Goal: Transaction & Acquisition: Download file/media

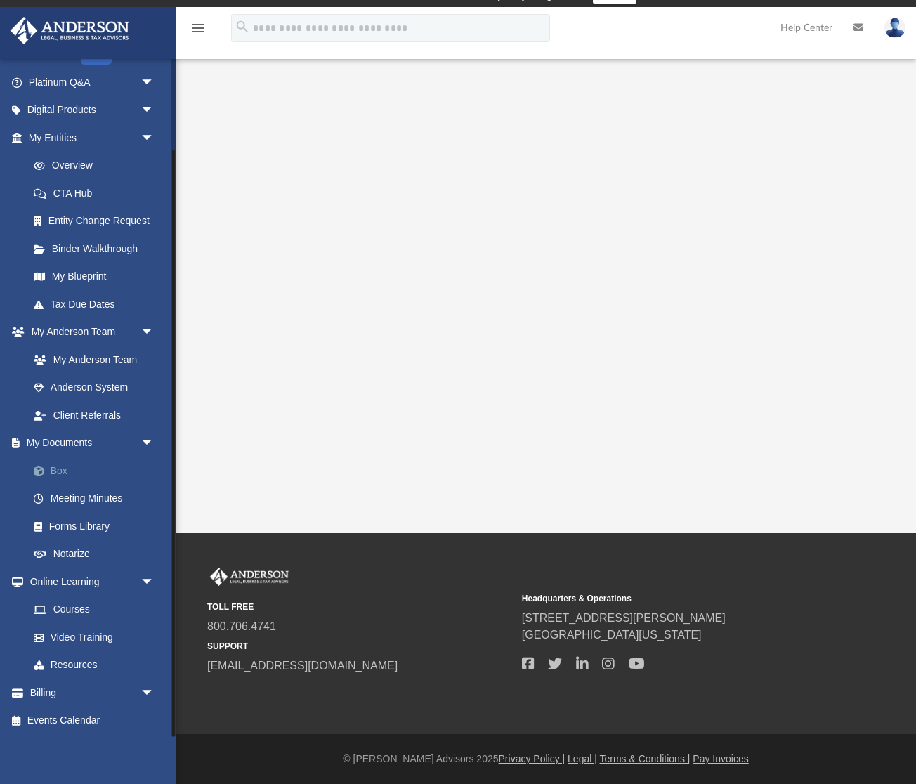
scroll to position [21, 0]
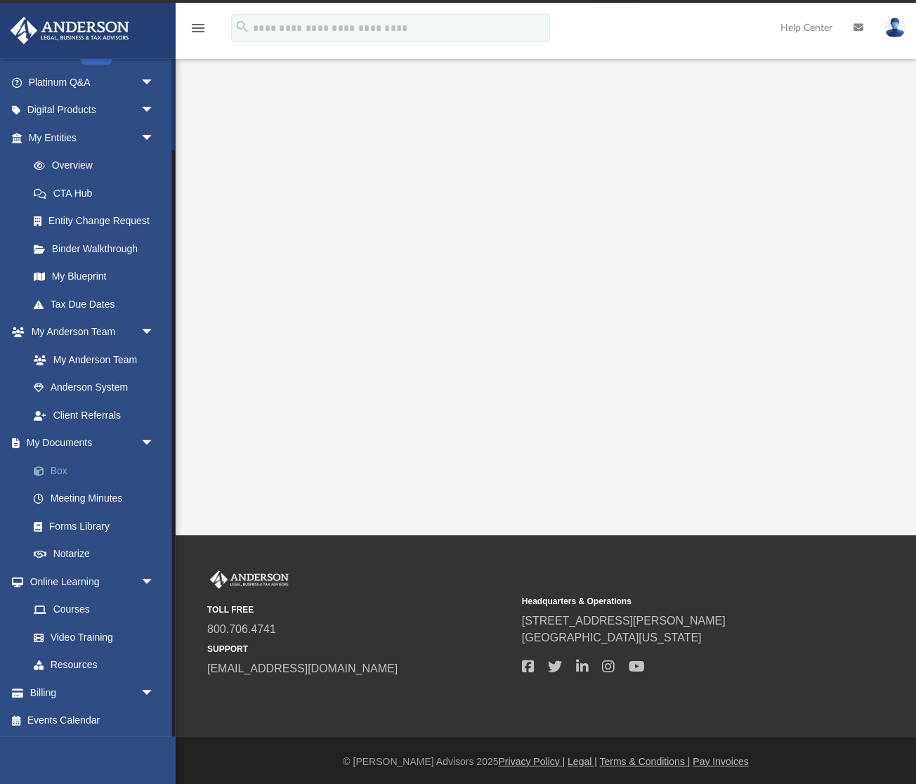
click at [79, 472] on link "Box" at bounding box center [98, 470] width 156 height 28
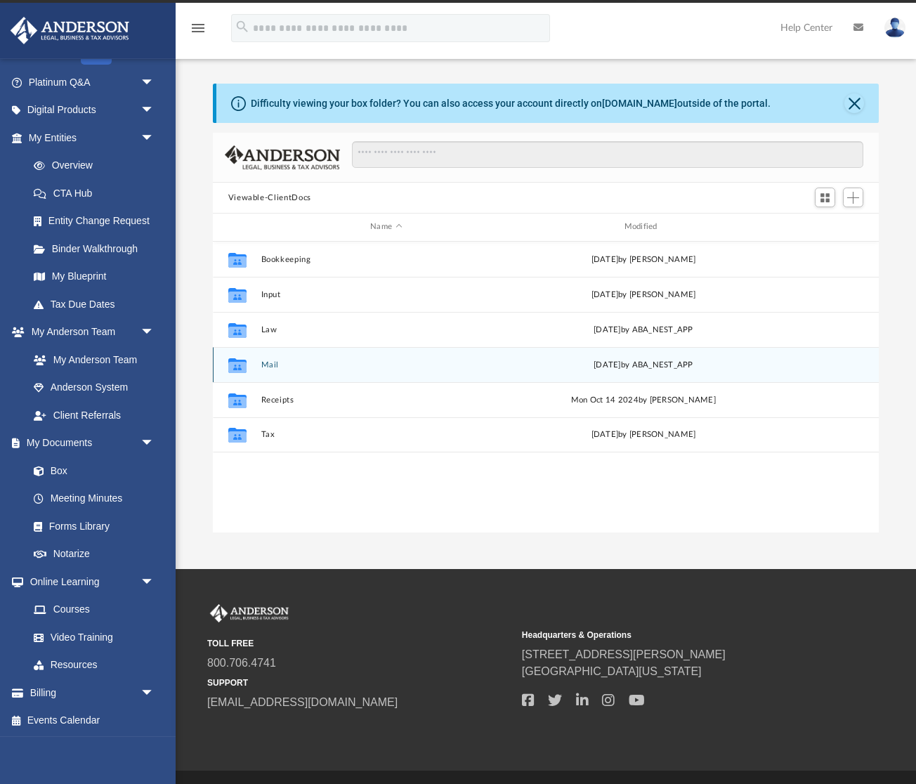
scroll to position [319, 666]
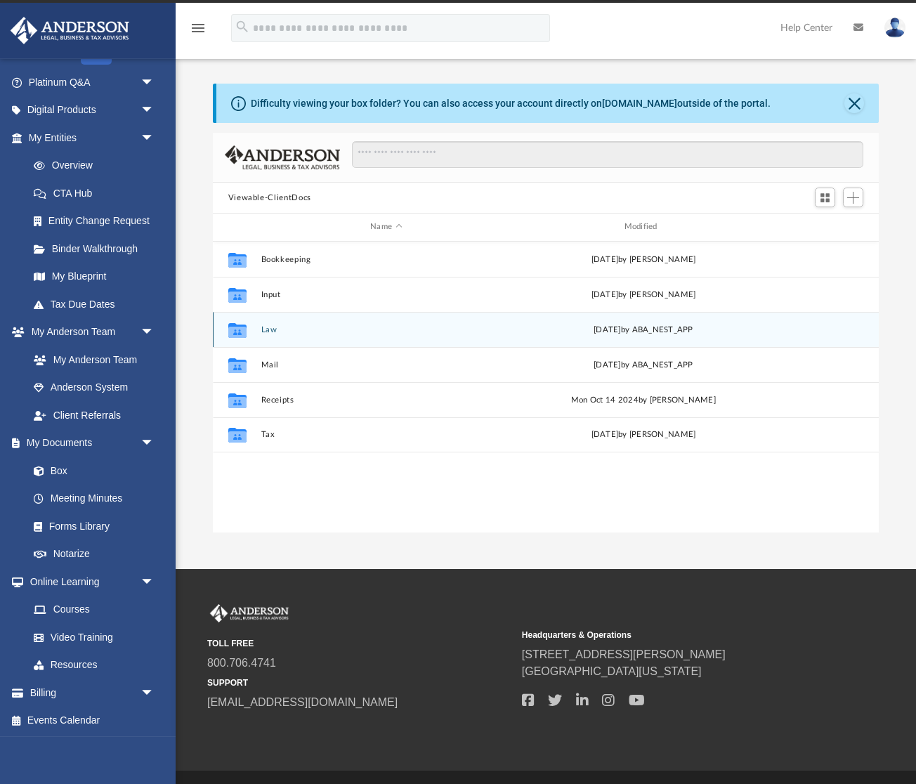
click at [270, 324] on div "Collaborated Folder Law [DATE] by ABA_NEST_APP" at bounding box center [546, 329] width 666 height 35
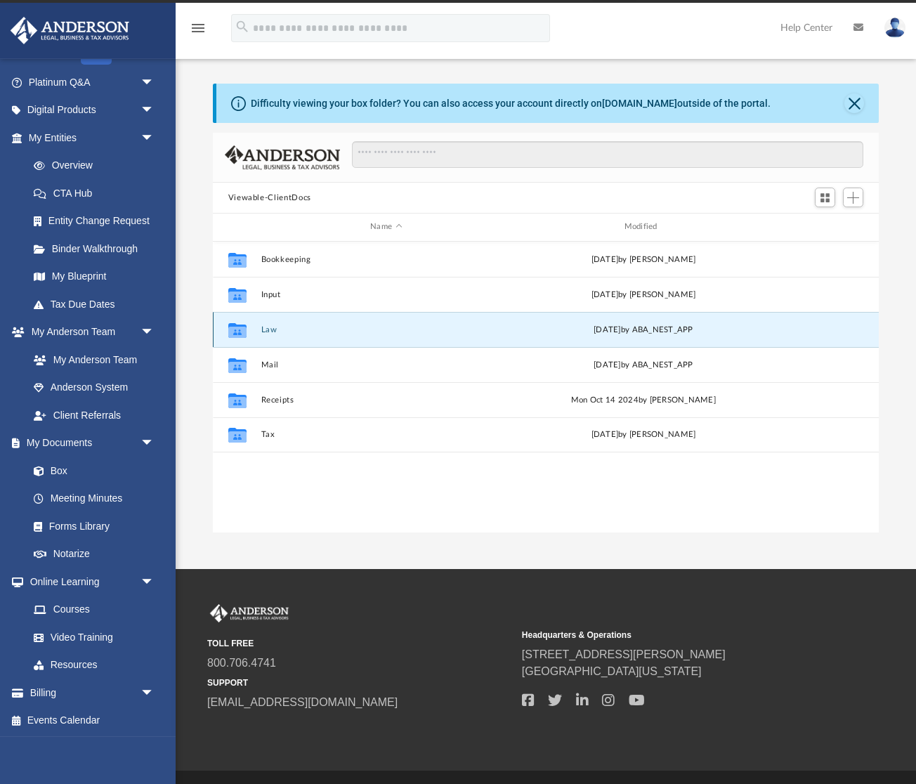
click at [265, 331] on button "Law" at bounding box center [385, 329] width 251 height 9
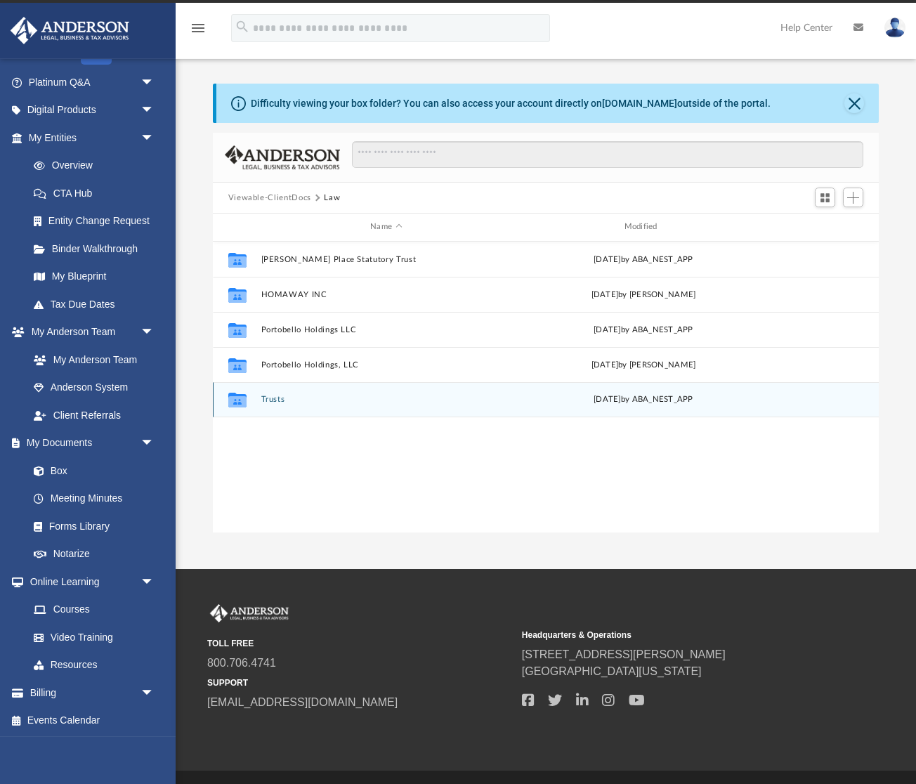
click at [423, 392] on div "Collaborated Folder Trusts [DATE] by ABA_NEST_APP" at bounding box center [546, 399] width 666 height 35
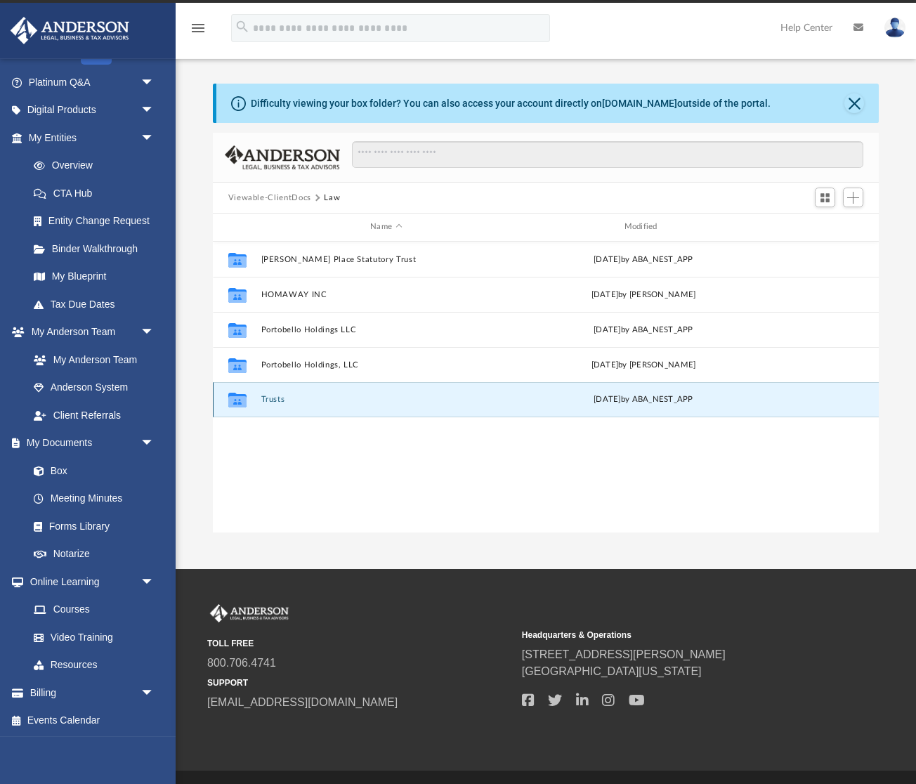
click at [277, 393] on div "Collaborated Folder Trusts [DATE] by ABA_NEST_APP" at bounding box center [546, 399] width 666 height 35
click at [333, 402] on button "Trusts" at bounding box center [385, 399] width 251 height 9
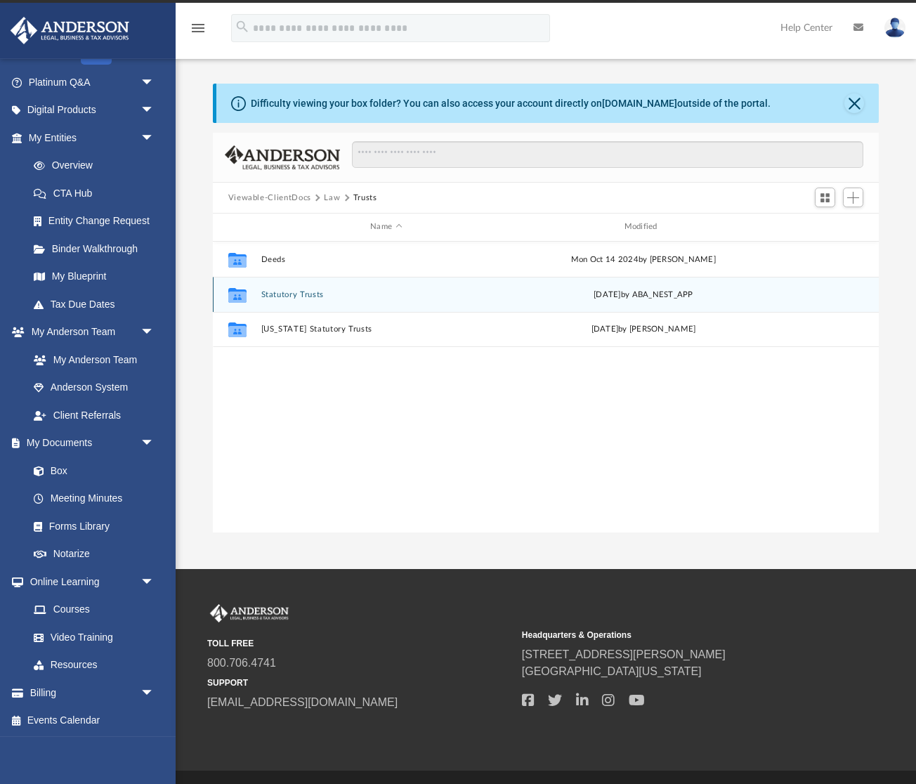
click at [349, 297] on button "Statutory Trusts" at bounding box center [385, 294] width 251 height 9
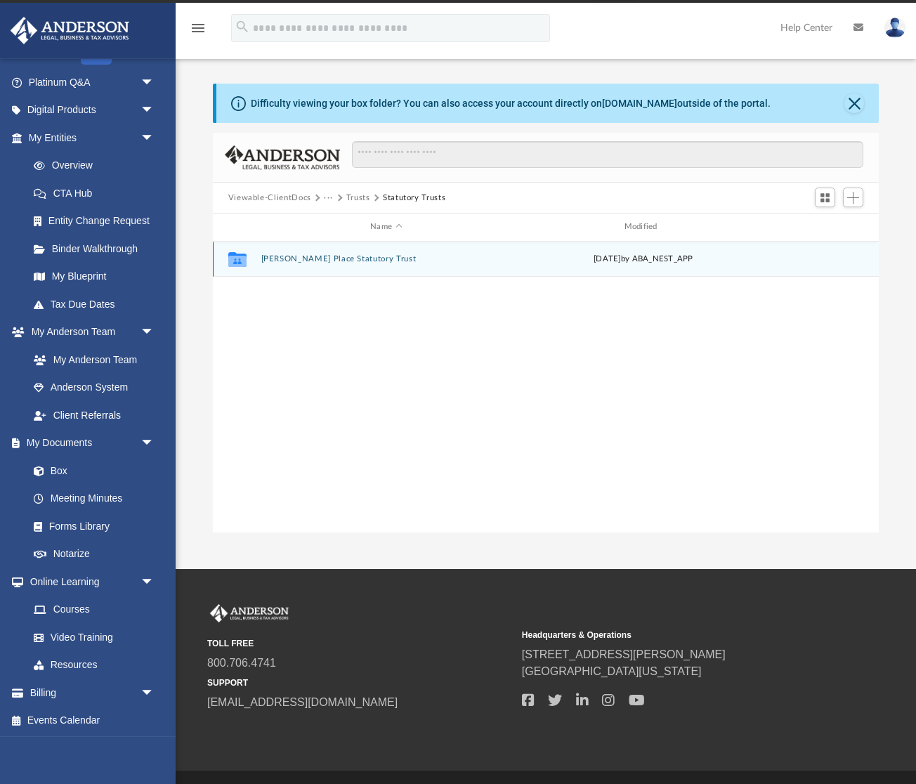
click at [367, 254] on button "[PERSON_NAME] Place Statutory Trust" at bounding box center [385, 258] width 251 height 9
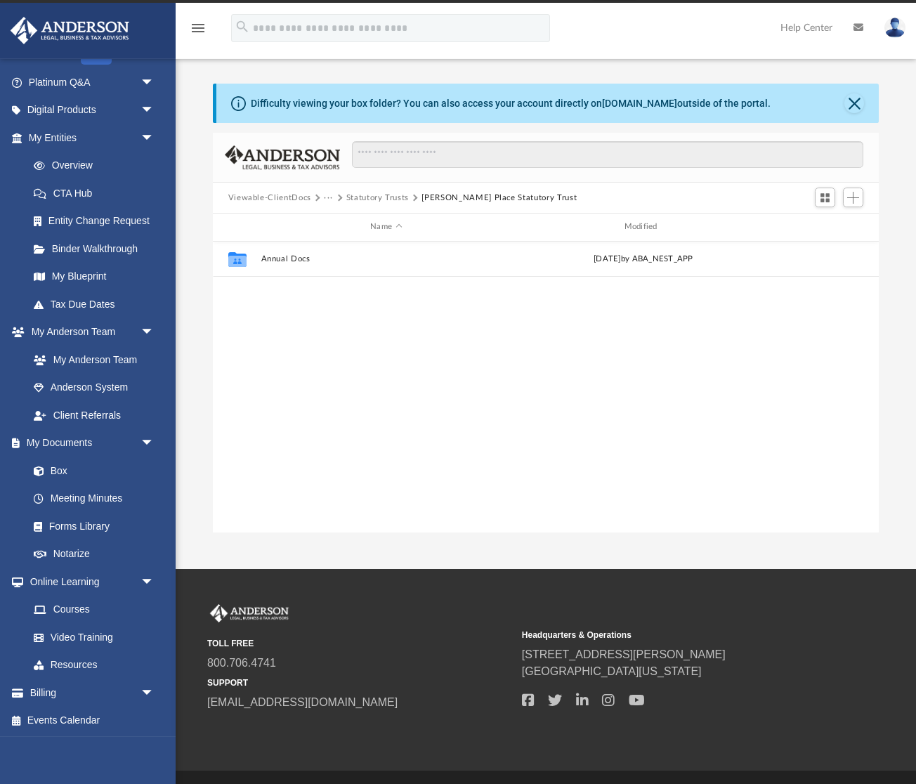
click at [373, 194] on button "Statutory Trusts" at bounding box center [377, 198] width 62 height 13
click at [354, 197] on button "Trusts" at bounding box center [358, 198] width 24 height 13
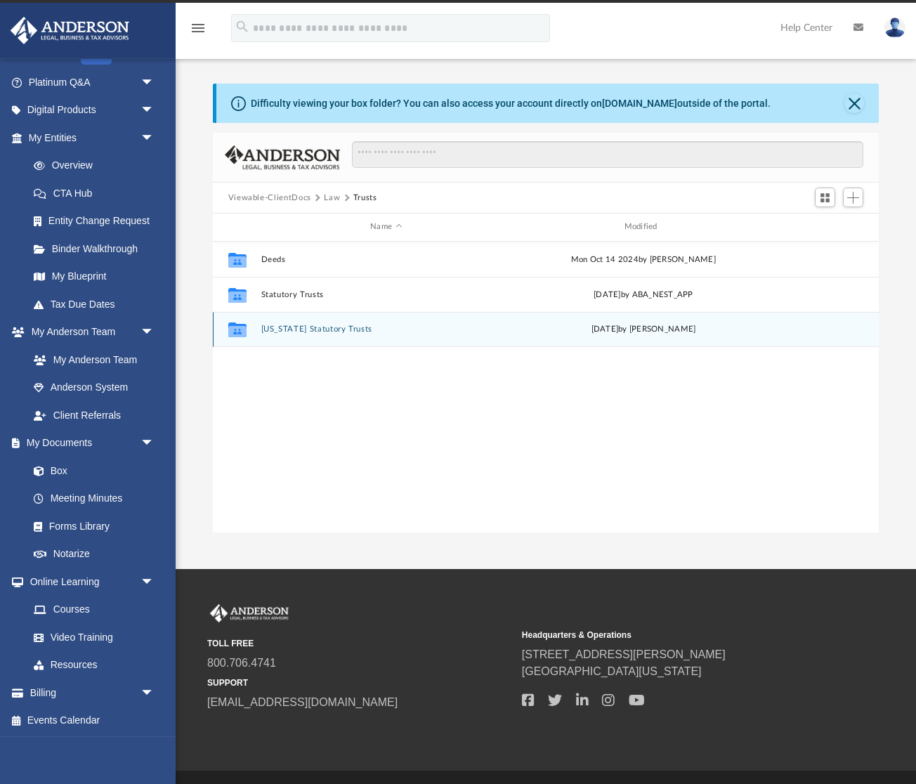
click at [371, 331] on button "[US_STATE] Statutory Trusts" at bounding box center [385, 328] width 251 height 9
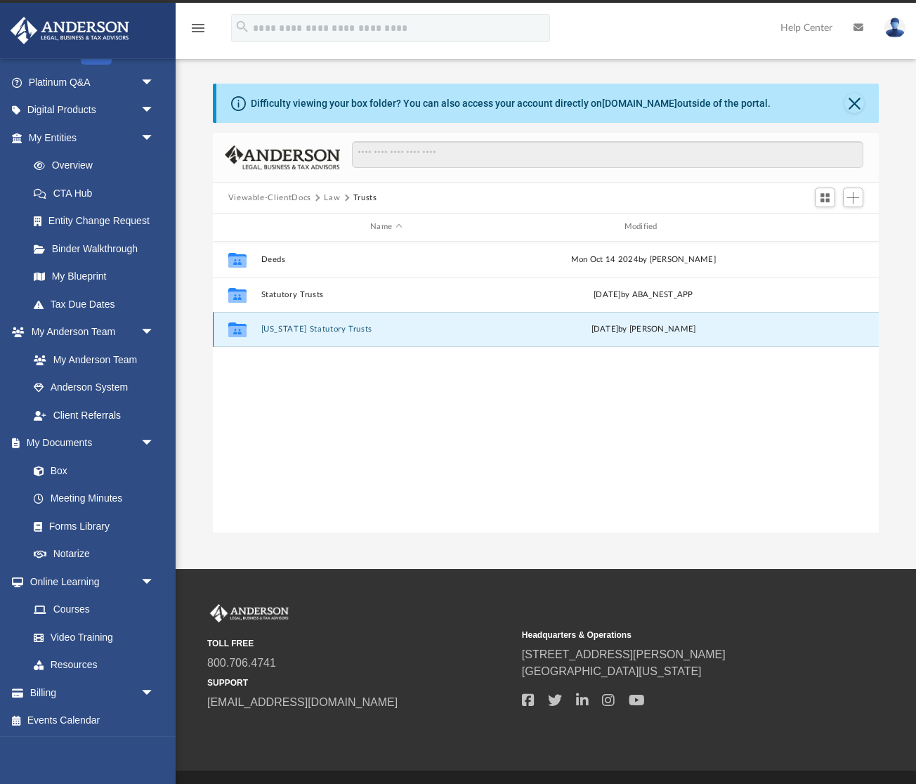
click at [371, 331] on button "[US_STATE] Statutory Trusts" at bounding box center [385, 328] width 251 height 9
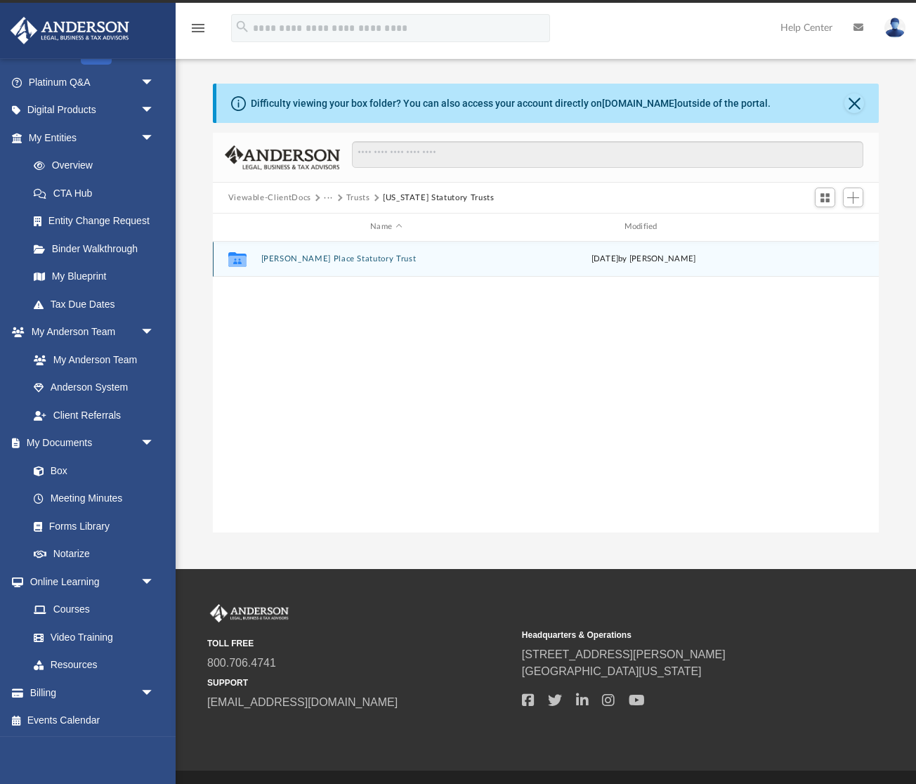
click at [371, 265] on div "Collaborated Folder [PERSON_NAME] Place Statutory Trust [DATE] by [PERSON_NAME]" at bounding box center [546, 259] width 666 height 35
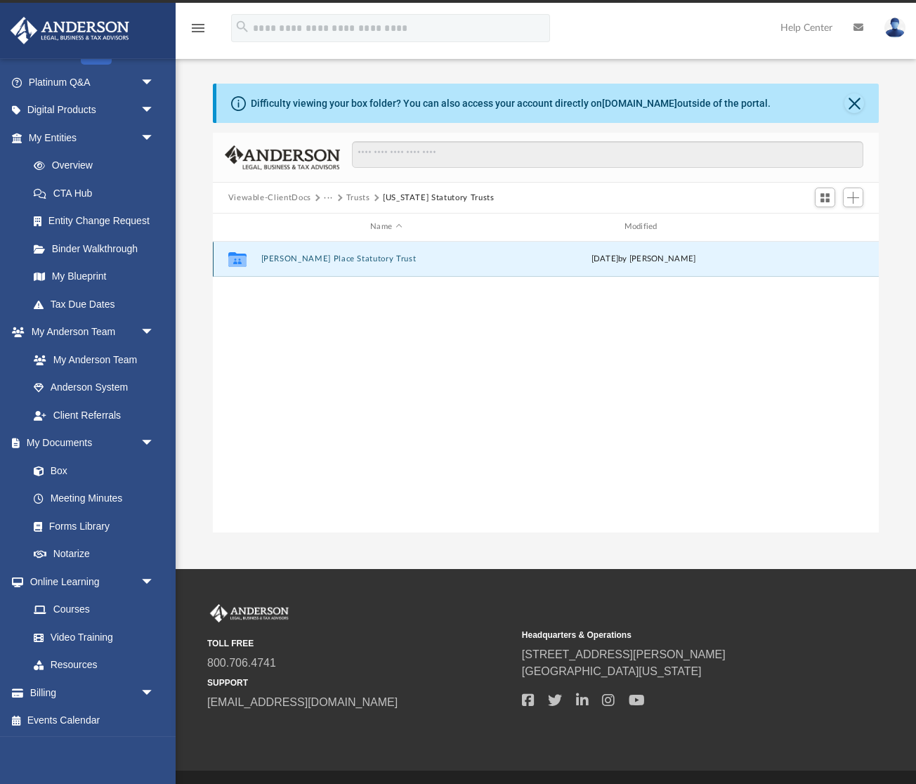
click at [371, 265] on div "Collaborated Folder [PERSON_NAME] Place Statutory Trust [DATE] by [PERSON_NAME]" at bounding box center [546, 259] width 666 height 35
click at [317, 267] on div "Collaborated Folder [PERSON_NAME] Place Statutory Trust [DATE] by [PERSON_NAME]" at bounding box center [546, 259] width 666 height 35
click at [398, 259] on button "[PERSON_NAME] Place Statutory Trust" at bounding box center [385, 258] width 251 height 9
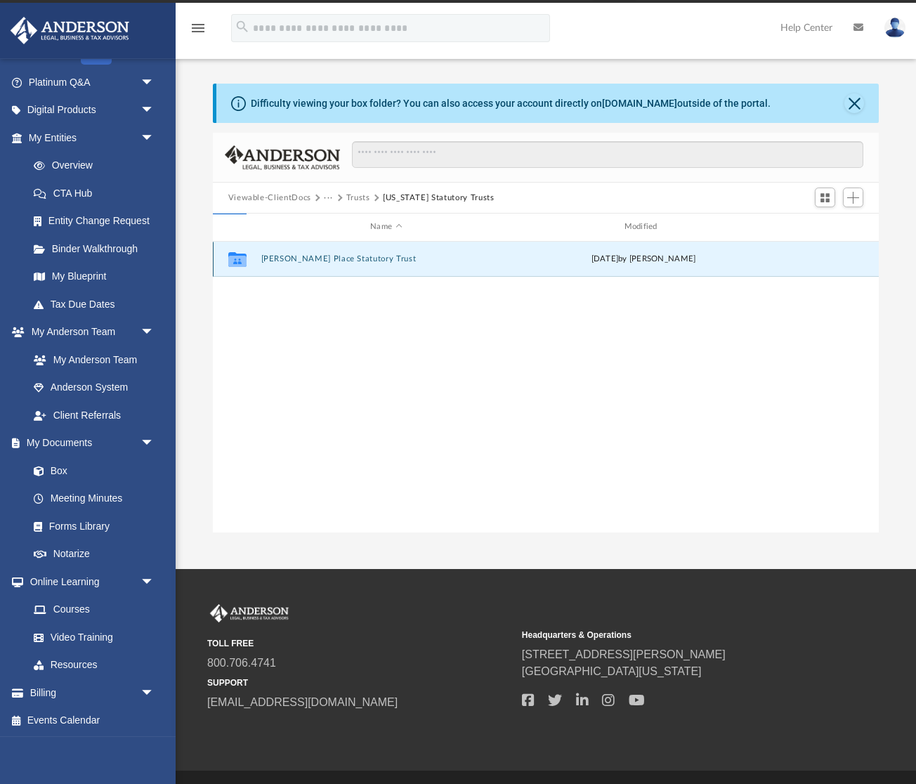
click at [303, 265] on div "Collaborated Folder [PERSON_NAME] Place Statutory Trust [DATE] by [PERSON_NAME]" at bounding box center [546, 259] width 666 height 35
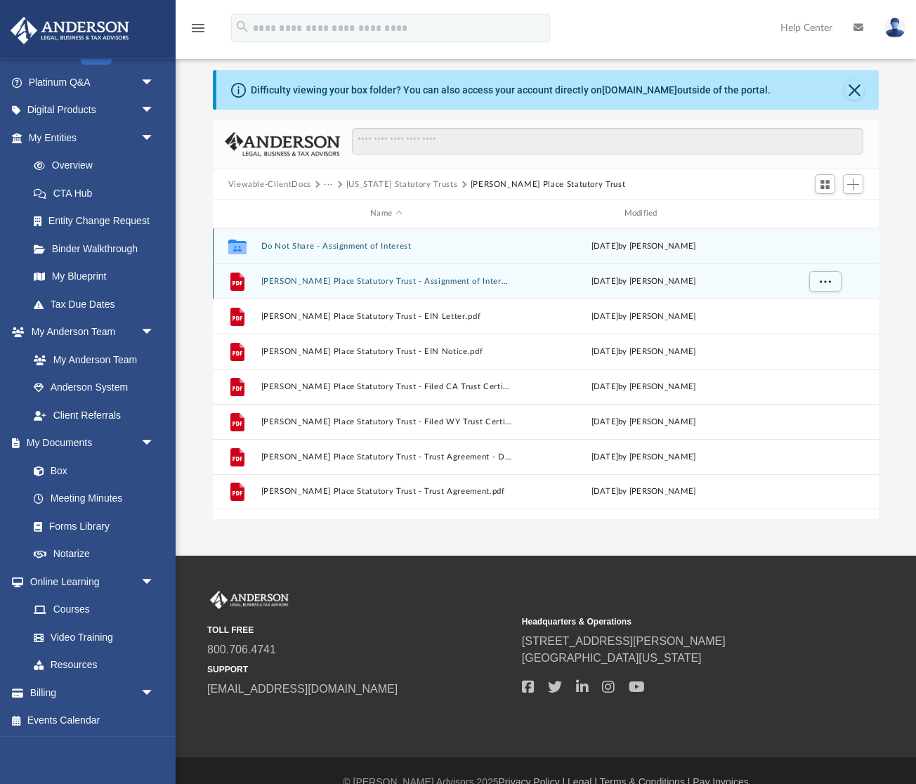
scroll to position [58, 0]
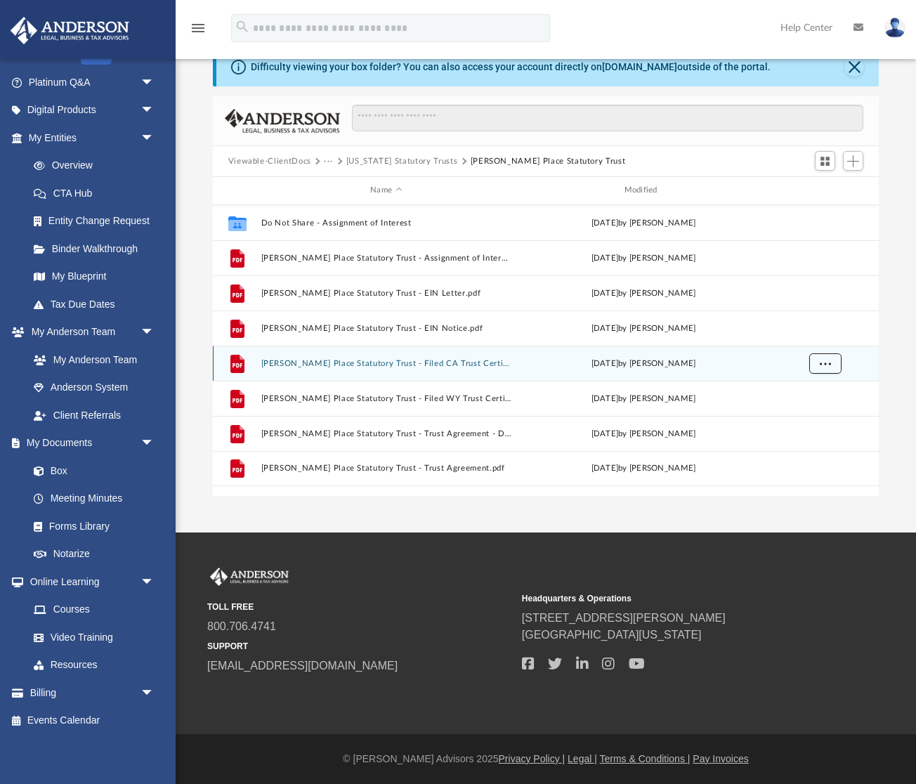
click at [828, 362] on span "More options" at bounding box center [824, 363] width 11 height 8
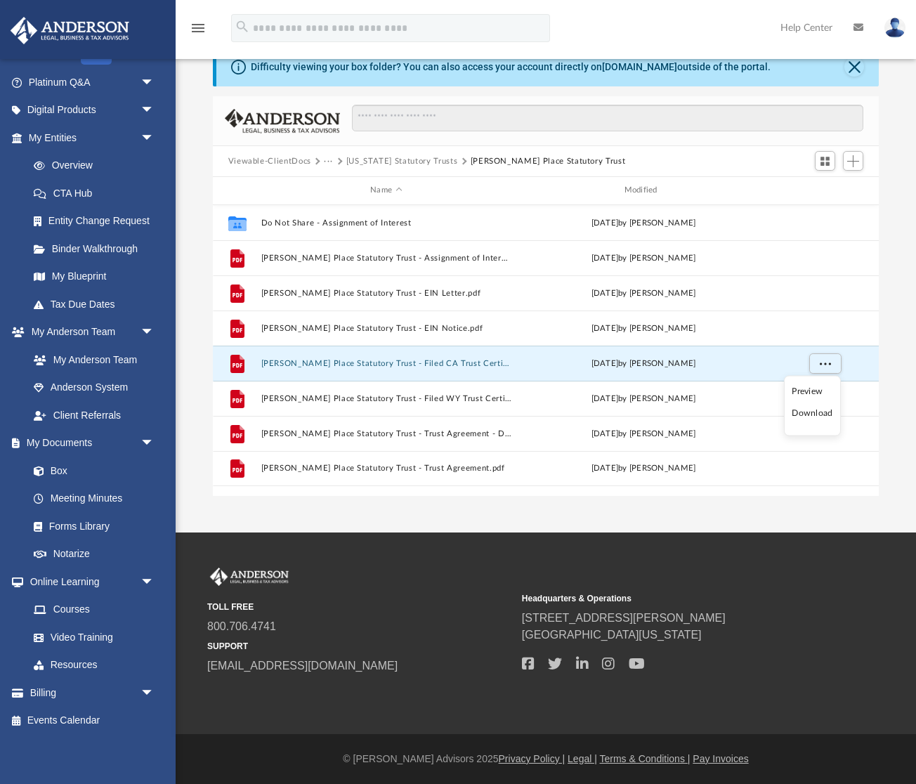
click at [824, 414] on li "Download" at bounding box center [811, 413] width 41 height 15
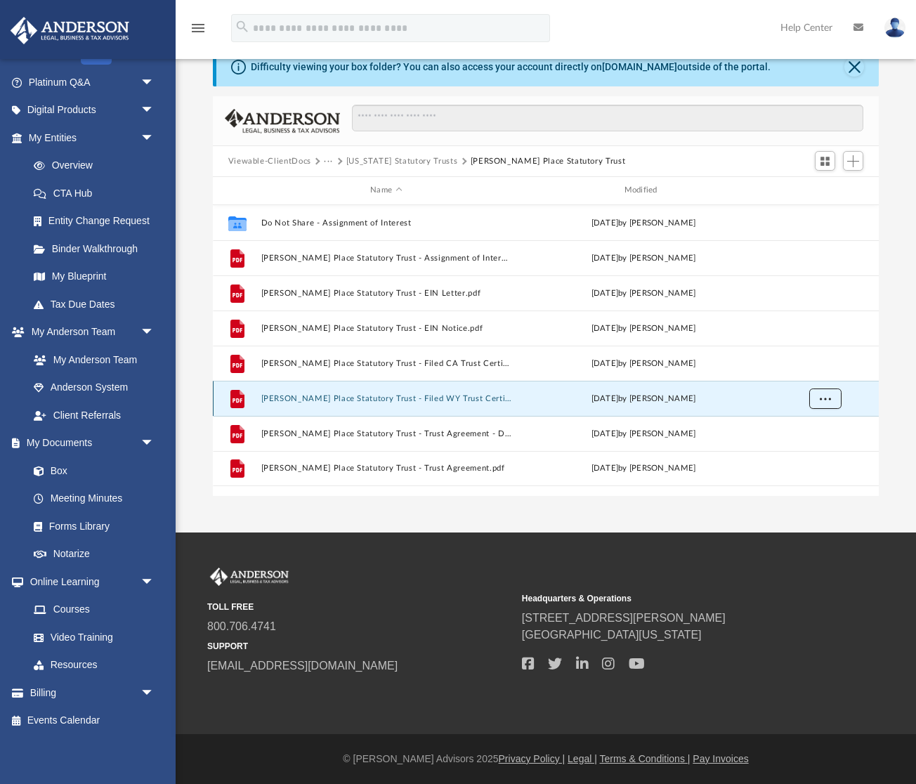
click at [828, 394] on span "More options" at bounding box center [824, 398] width 11 height 8
click at [827, 446] on li "Download" at bounding box center [811, 448] width 41 height 15
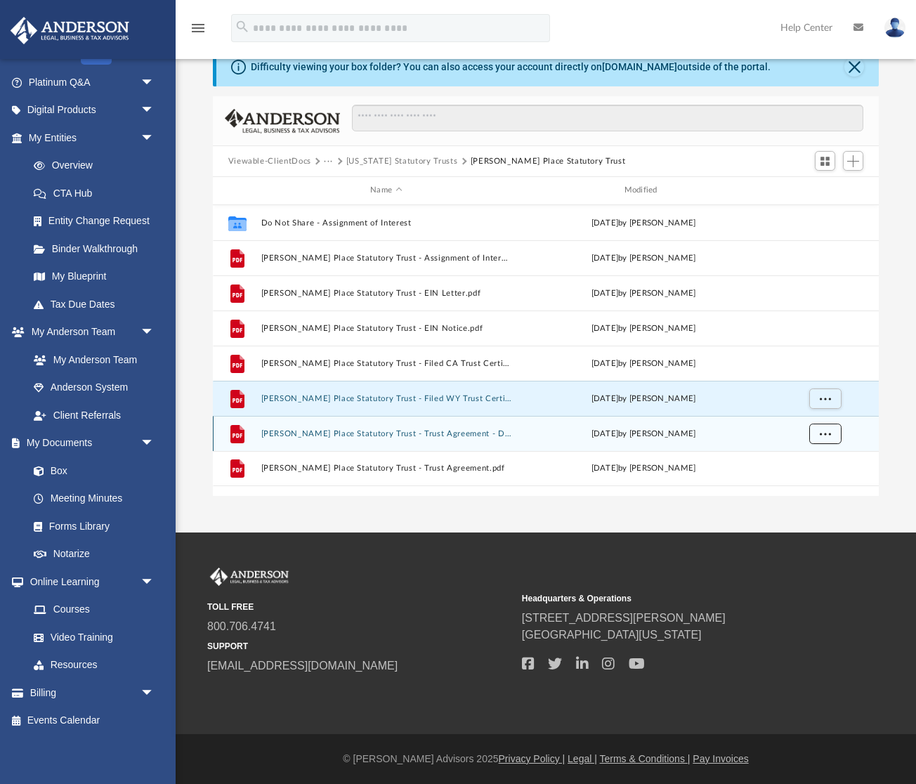
click at [827, 438] on button "More options" at bounding box center [824, 433] width 32 height 21
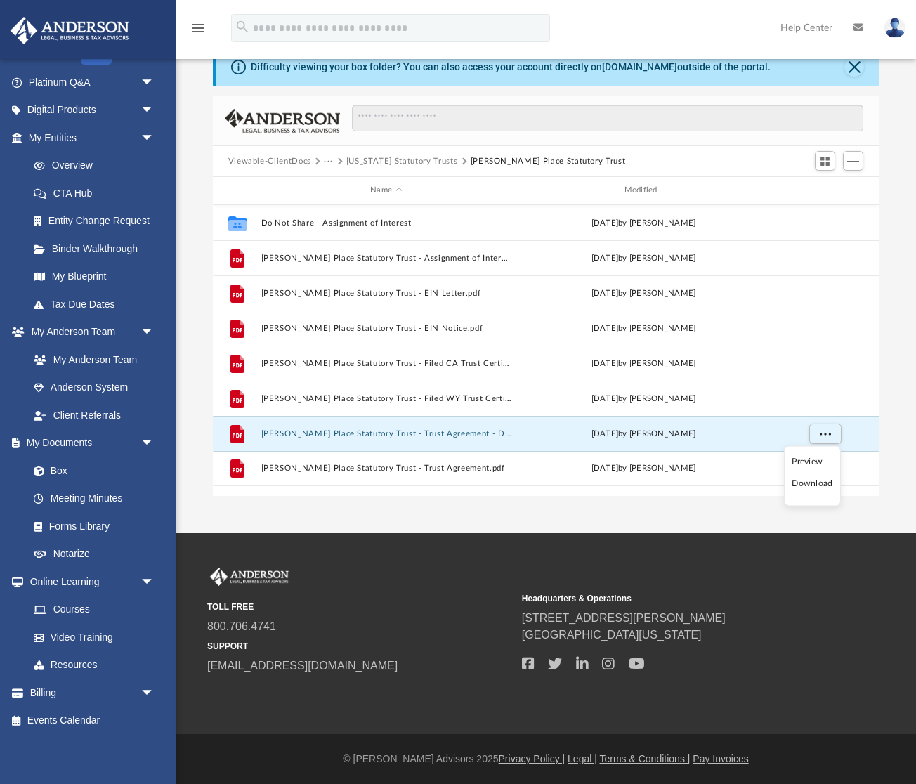
click at [824, 489] on li "Download" at bounding box center [811, 483] width 41 height 15
click at [824, 433] on span "More options" at bounding box center [824, 433] width 11 height 8
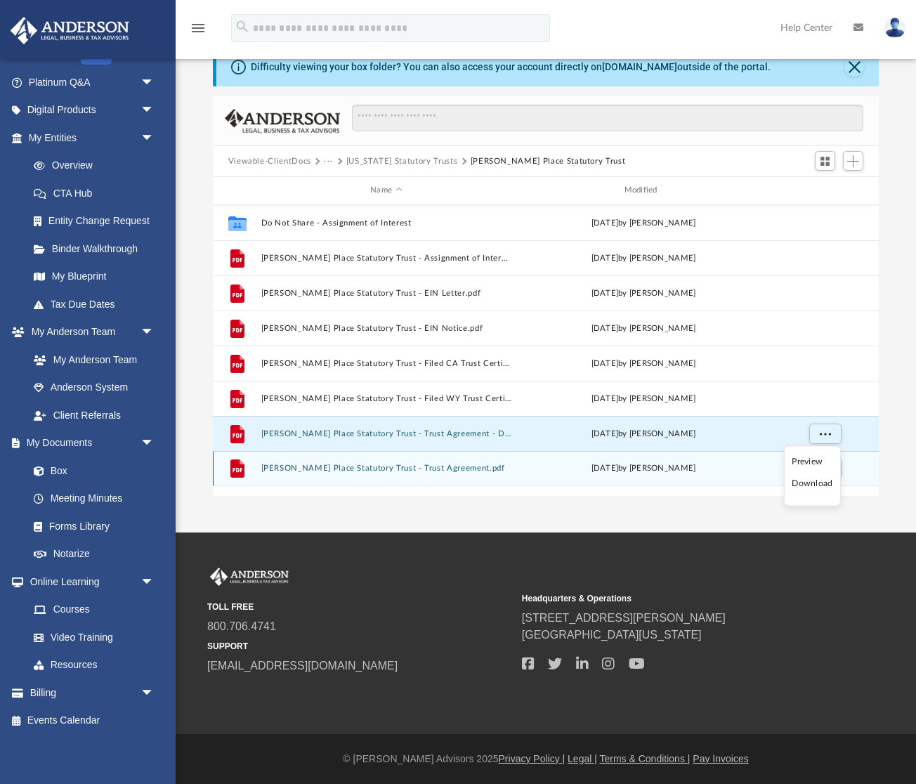
click at [748, 463] on div "[DATE] by [PERSON_NAME]" at bounding box center [642, 468] width 251 height 13
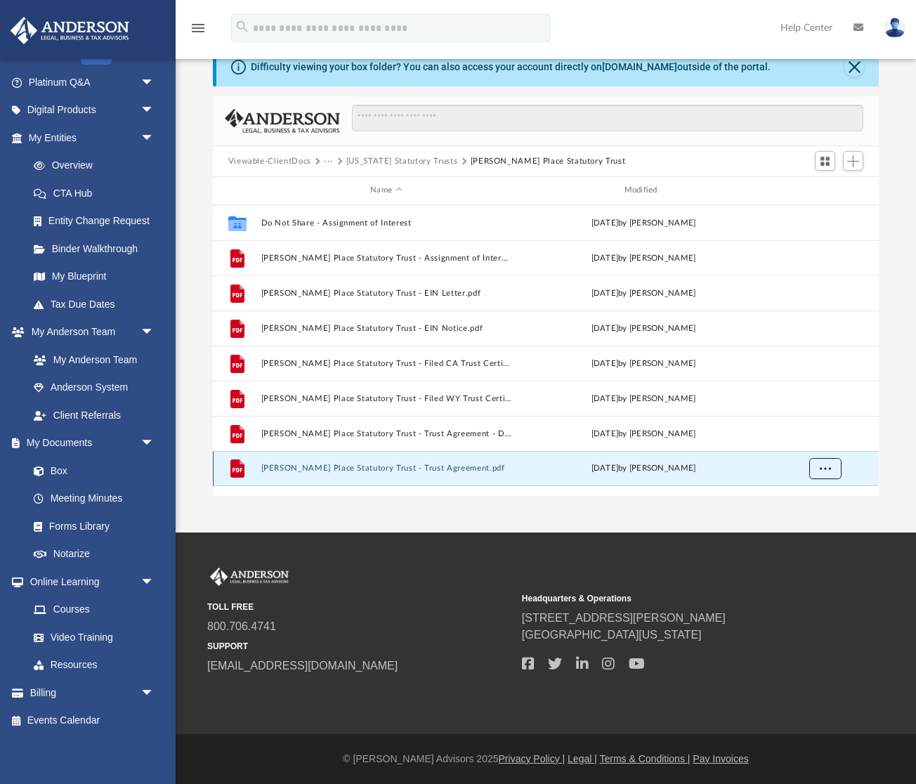
click at [831, 470] on button "More options" at bounding box center [824, 468] width 32 height 21
click at [816, 521] on li "Download" at bounding box center [811, 518] width 41 height 15
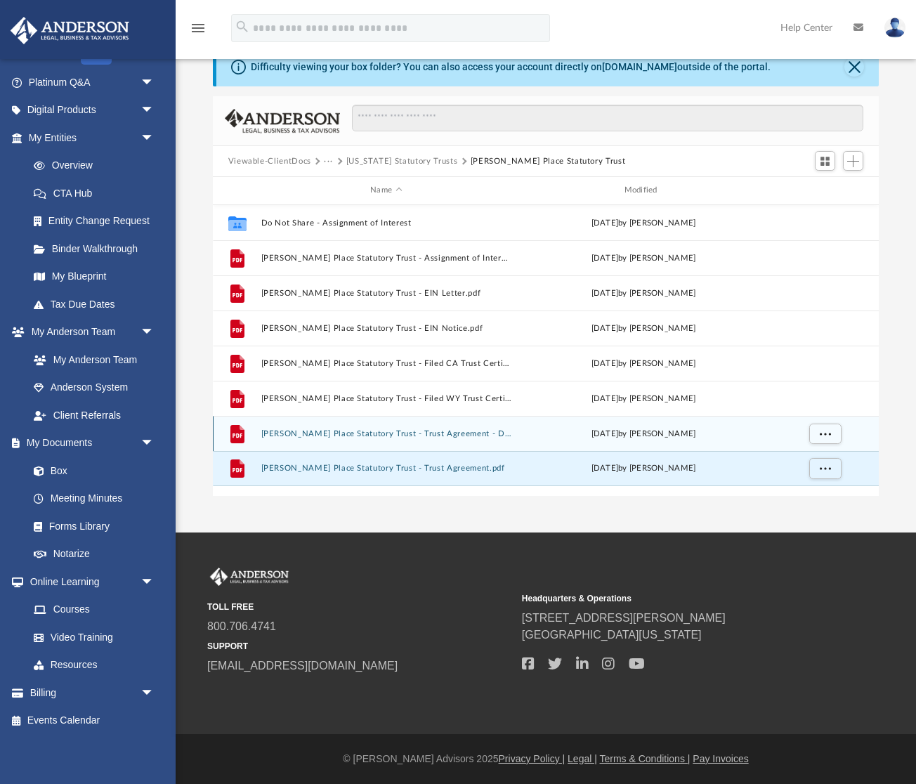
click at [449, 430] on button "[PERSON_NAME] Place Statutory Trust - Trust Agreement - DocuSigned.pdf" at bounding box center [385, 433] width 251 height 9
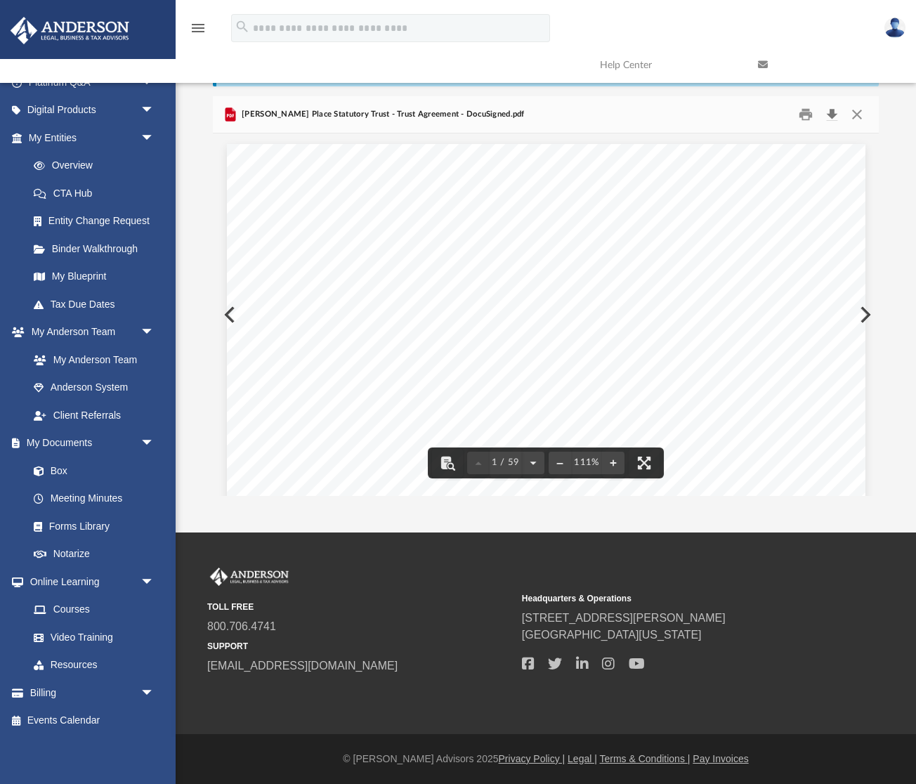
click at [836, 113] on button "Download" at bounding box center [831, 115] width 25 height 22
click at [835, 118] on button "Download" at bounding box center [831, 115] width 25 height 22
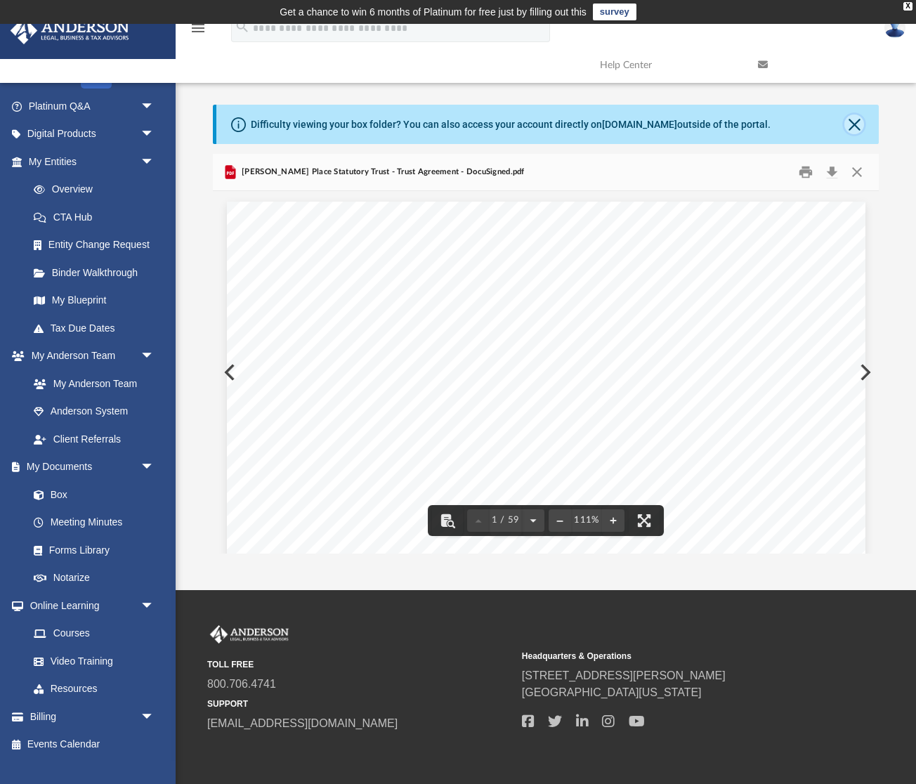
click at [859, 120] on button "Close" at bounding box center [854, 124] width 20 height 20
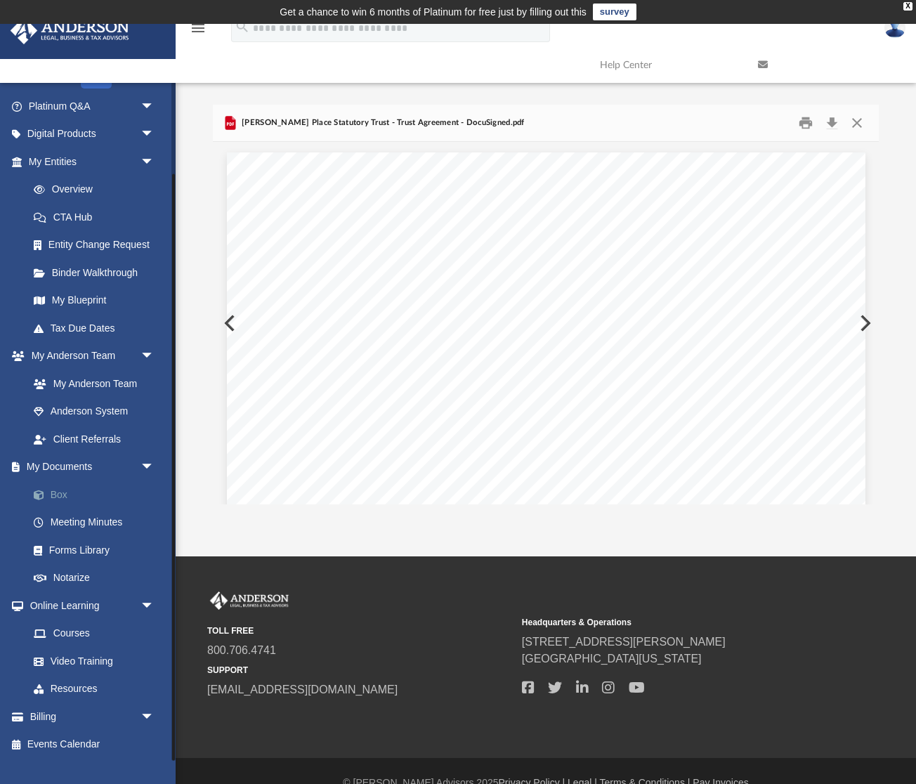
click at [69, 495] on link "Box" at bounding box center [98, 494] width 156 height 28
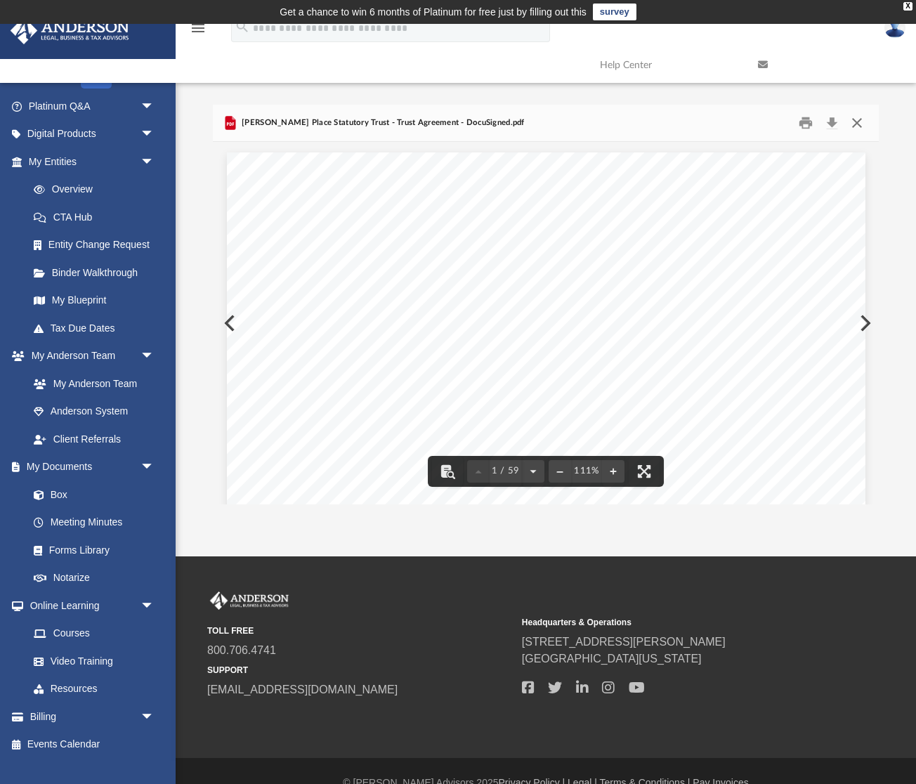
click at [859, 122] on button "Close" at bounding box center [856, 123] width 25 height 22
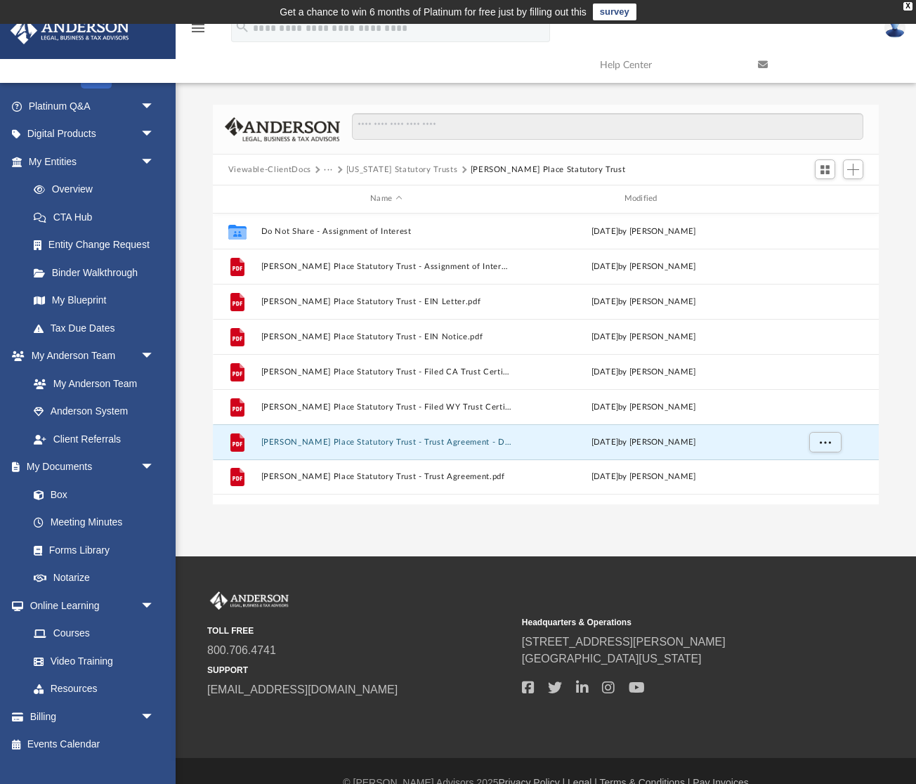
click at [329, 168] on button "···" at bounding box center [328, 170] width 9 height 13
click at [343, 195] on li "Law" at bounding box center [342, 194] width 23 height 15
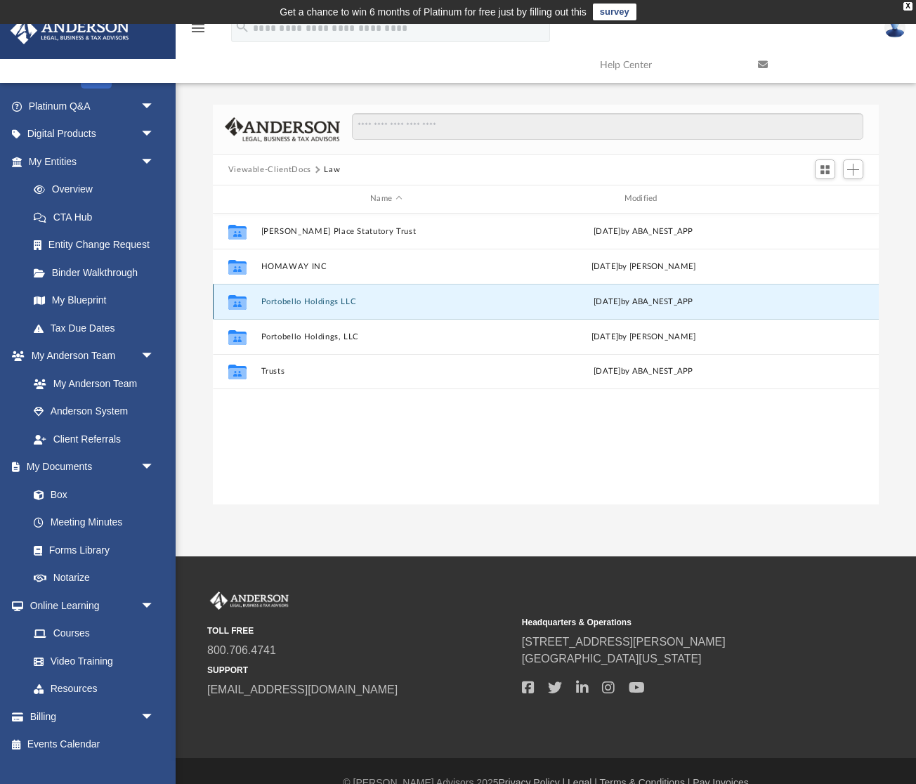
click at [414, 300] on button "Portobello Holdings LLC" at bounding box center [385, 301] width 251 height 9
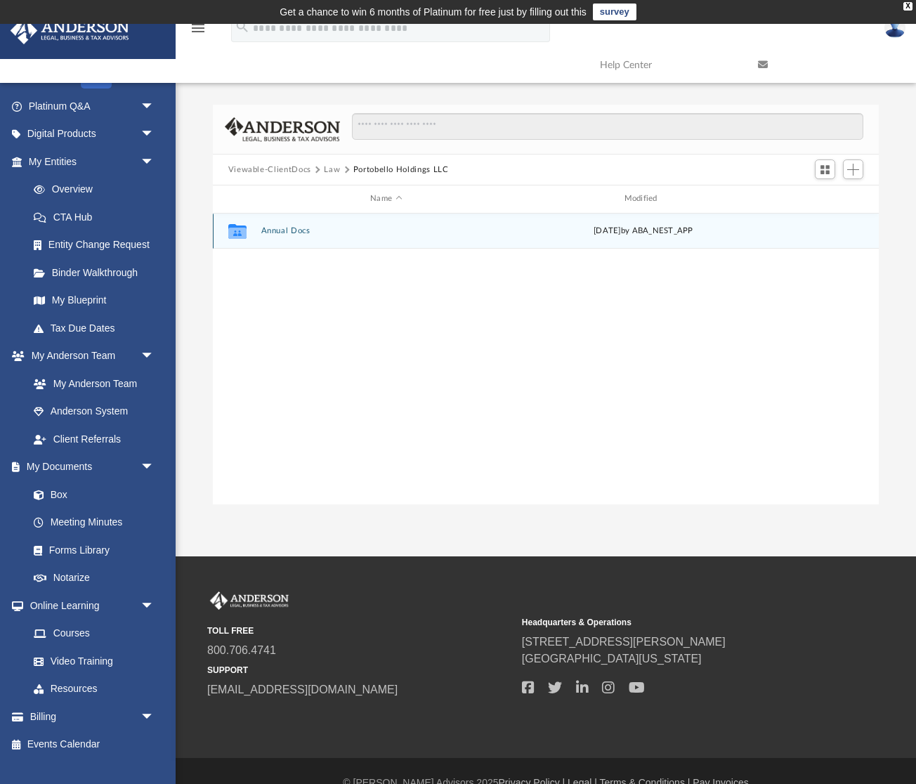
click at [289, 233] on button "Annual Docs" at bounding box center [385, 230] width 251 height 9
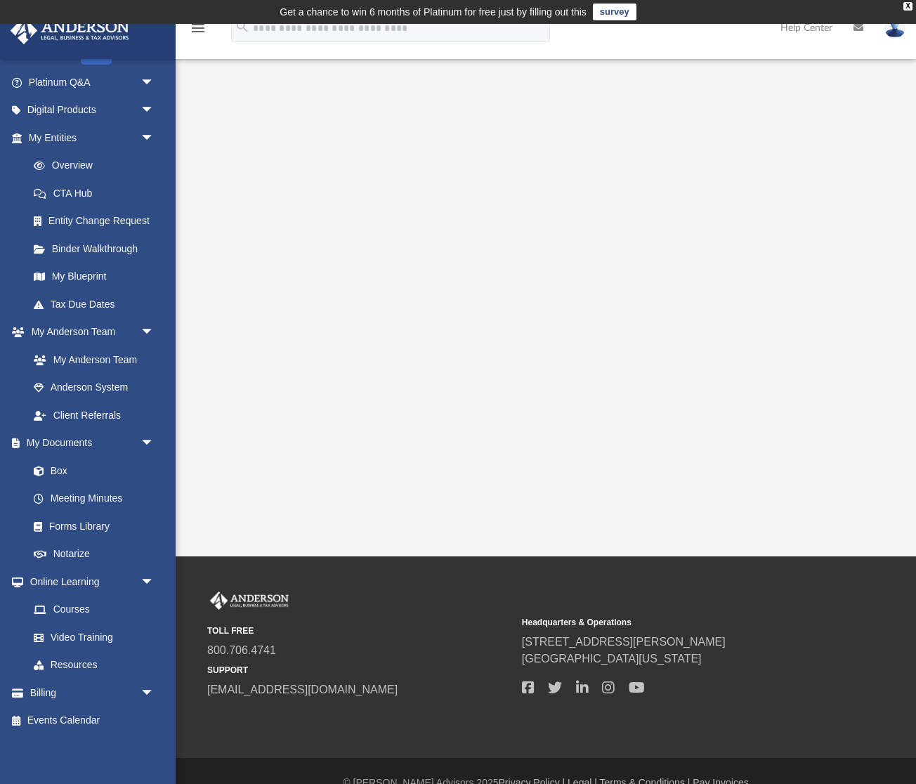
scroll to position [24, 0]
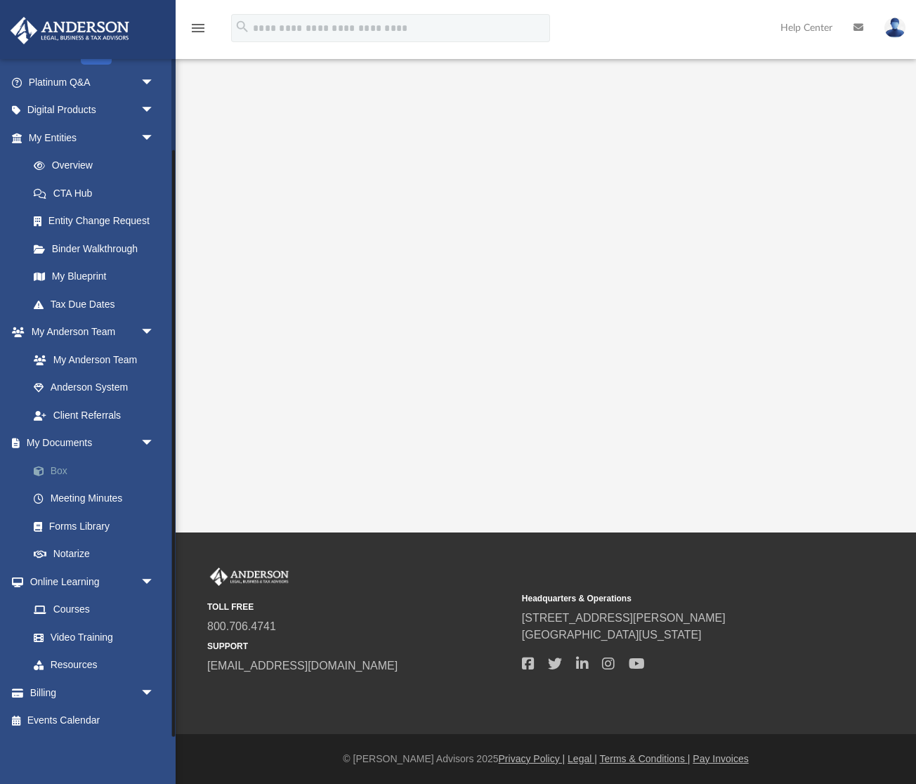
click at [58, 467] on link "Box" at bounding box center [98, 470] width 156 height 28
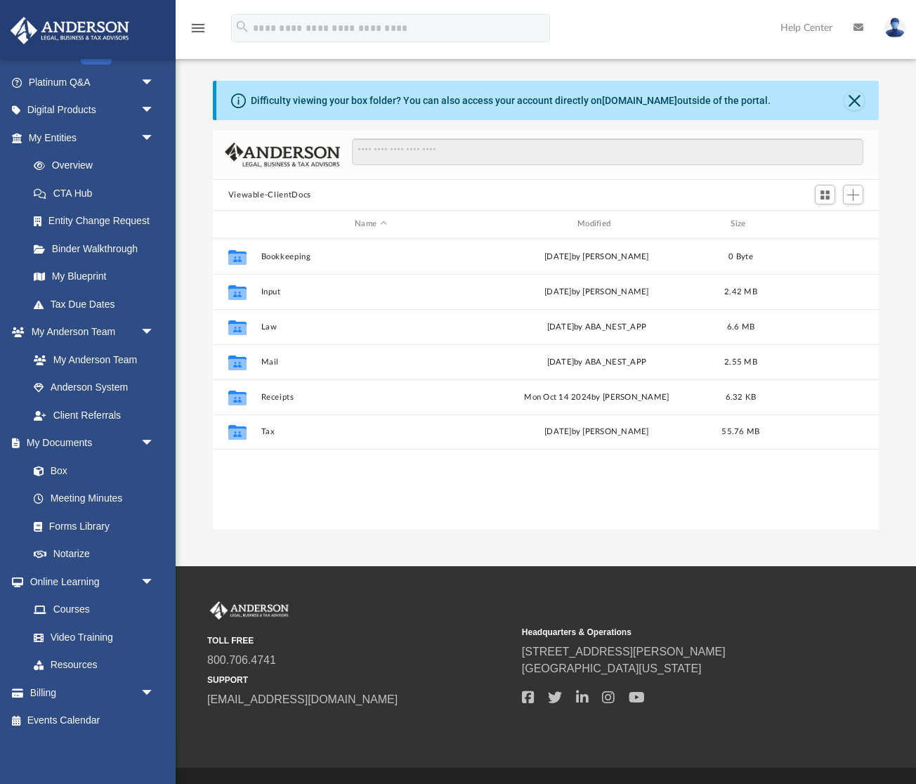
scroll to position [319, 666]
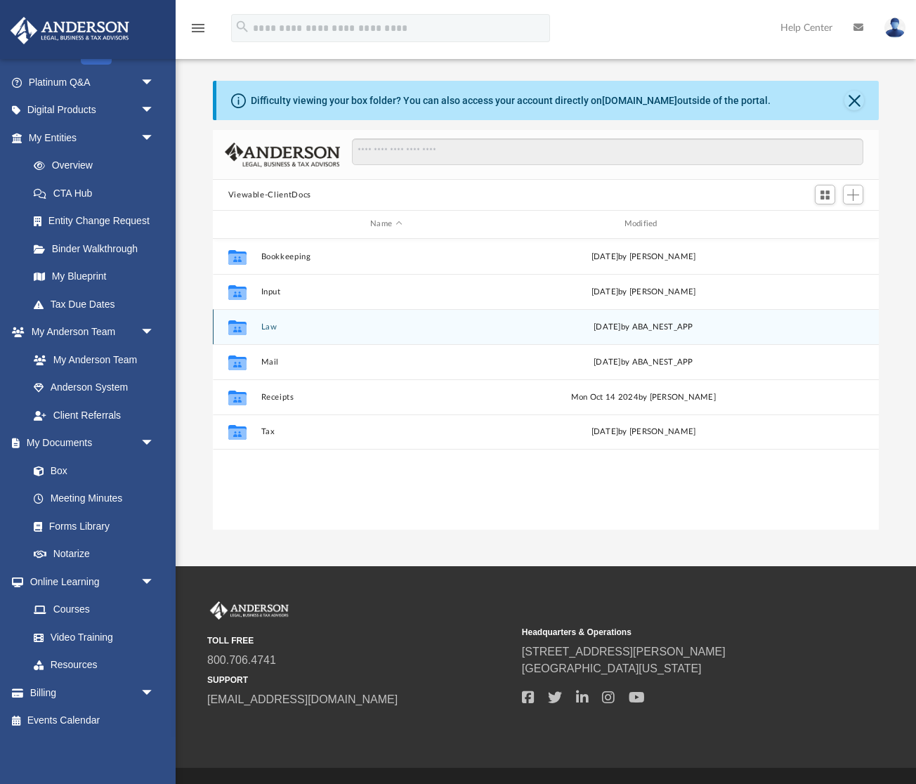
click at [267, 328] on button "Law" at bounding box center [385, 326] width 251 height 9
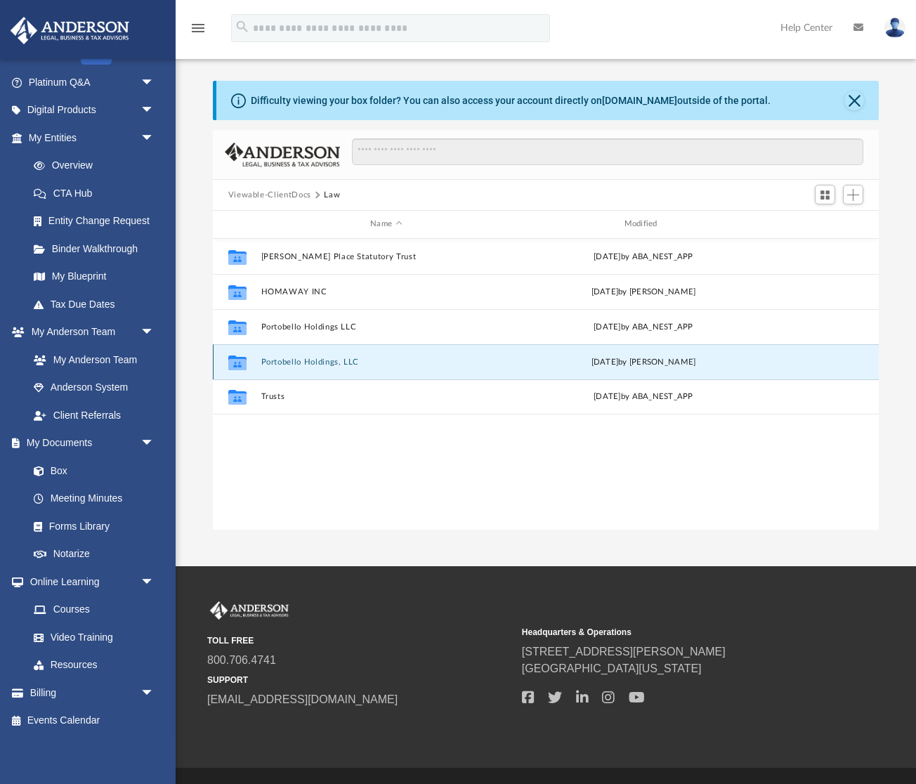
click at [333, 361] on button "Portobello Holdings, LLC" at bounding box center [385, 361] width 251 height 9
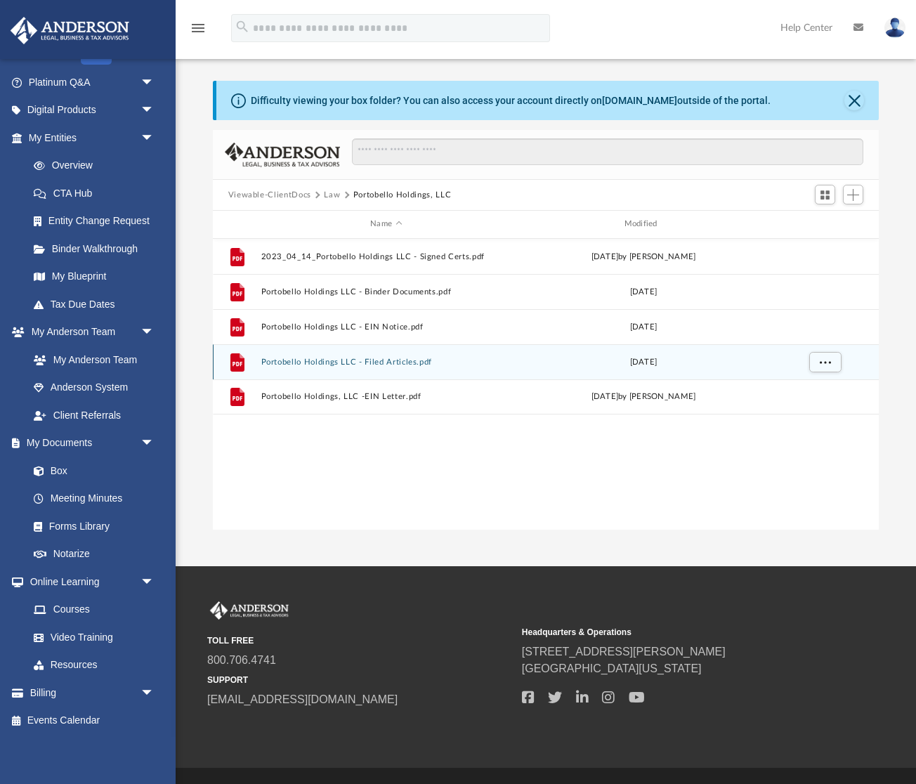
click at [460, 362] on button "Portobello Holdings LLC - Filed Articles.pdf" at bounding box center [385, 361] width 251 height 9
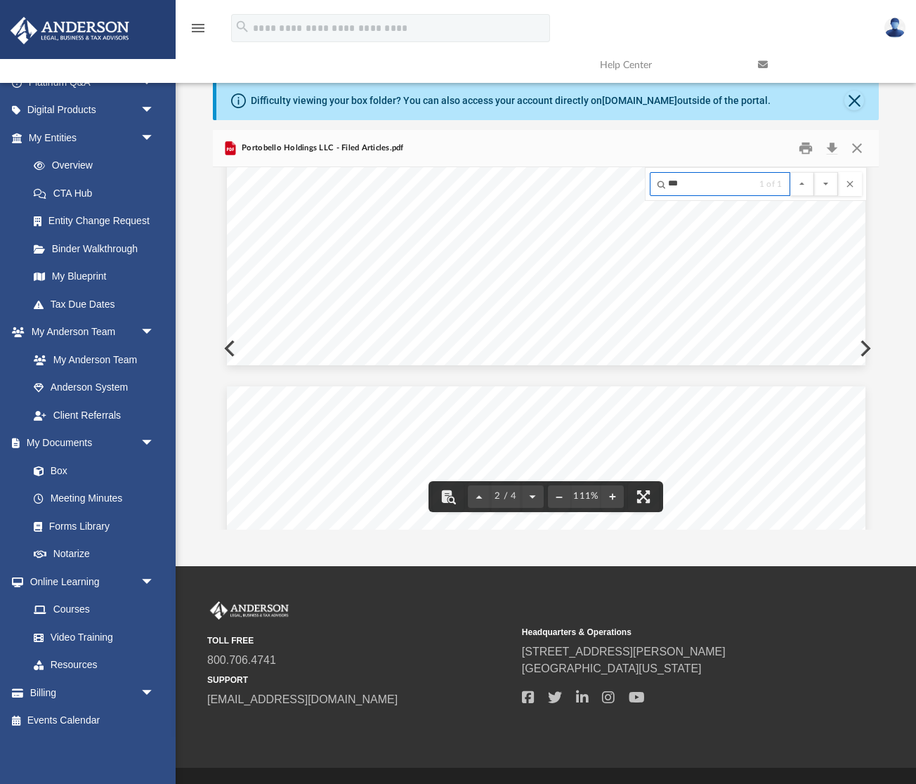
scroll to position [990, 0]
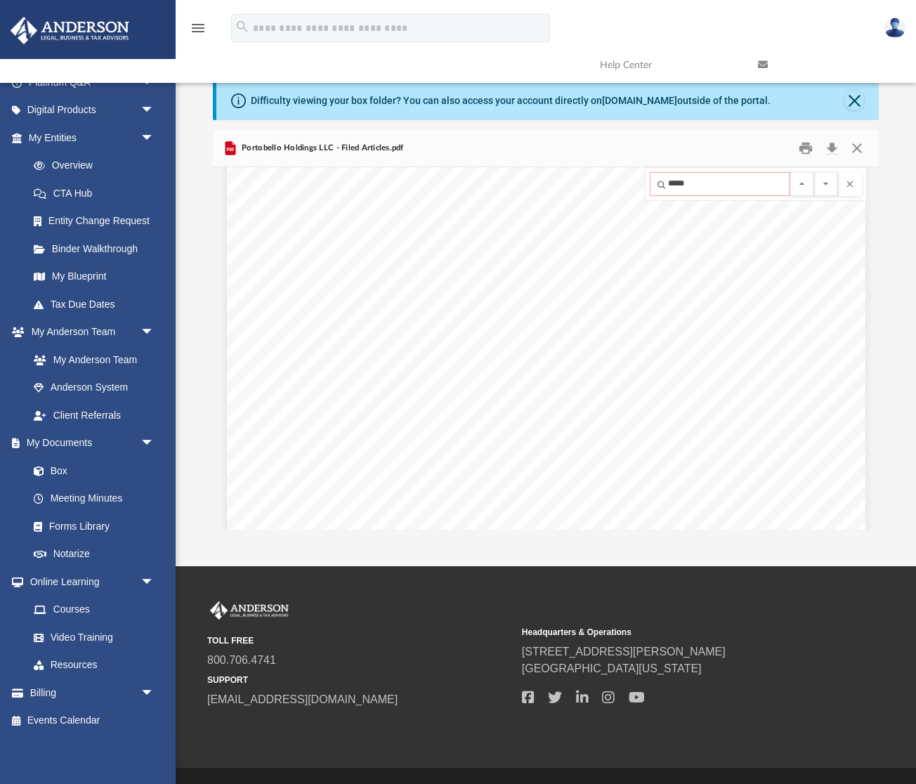
type input "******"
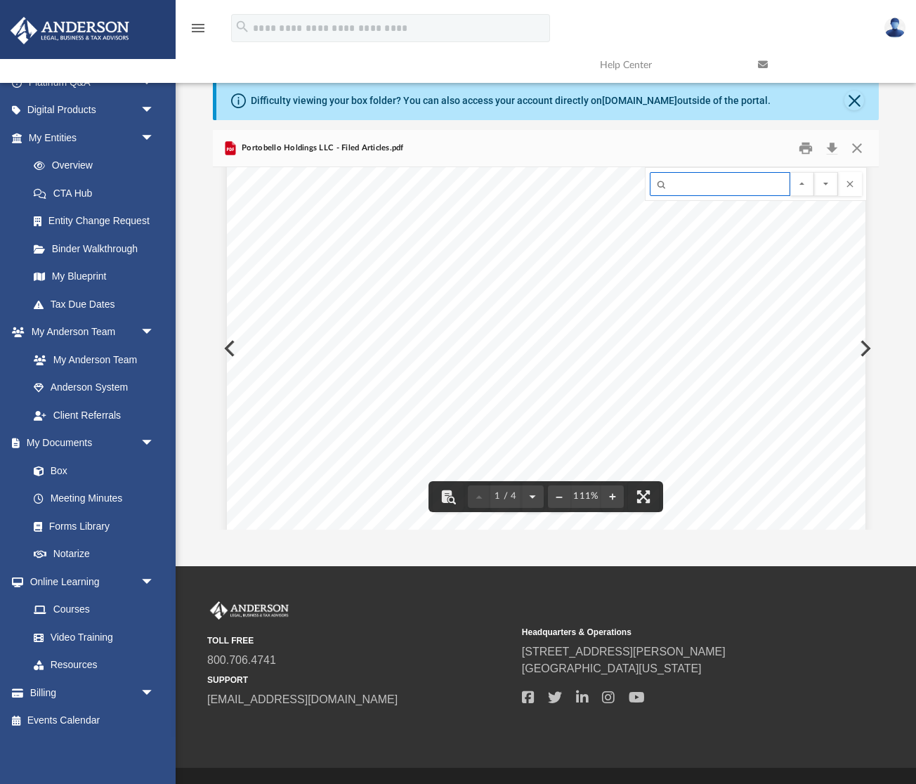
scroll to position [0, 0]
click at [861, 152] on button "Close" at bounding box center [856, 149] width 25 height 22
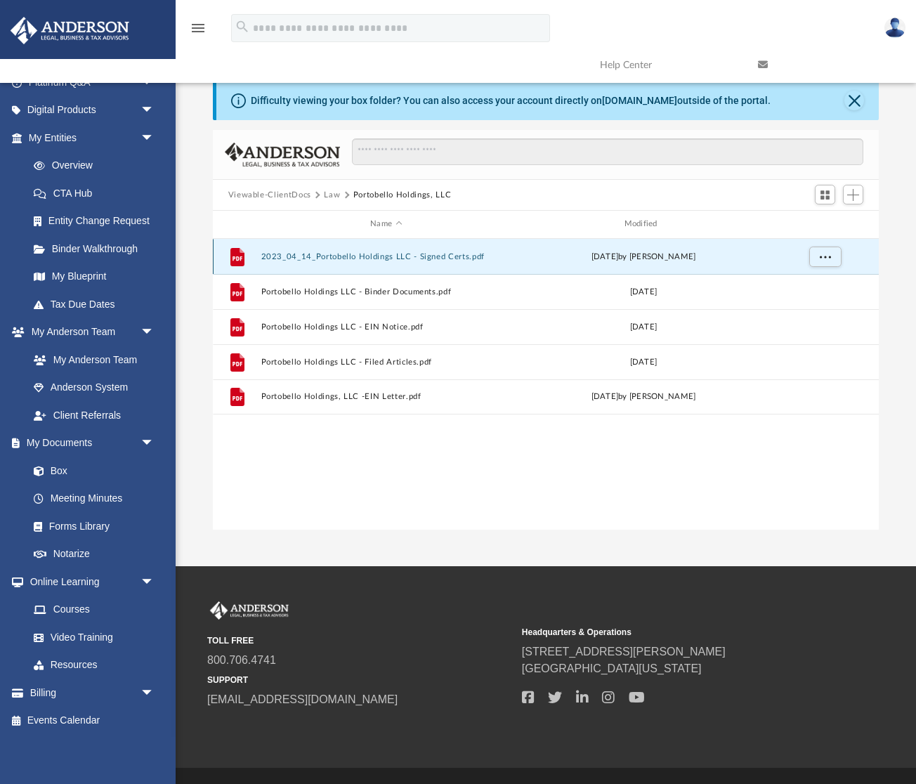
click at [456, 256] on button "2023_04_14_Portobello Holdings LLC - Signed Certs.pdf" at bounding box center [385, 256] width 251 height 9
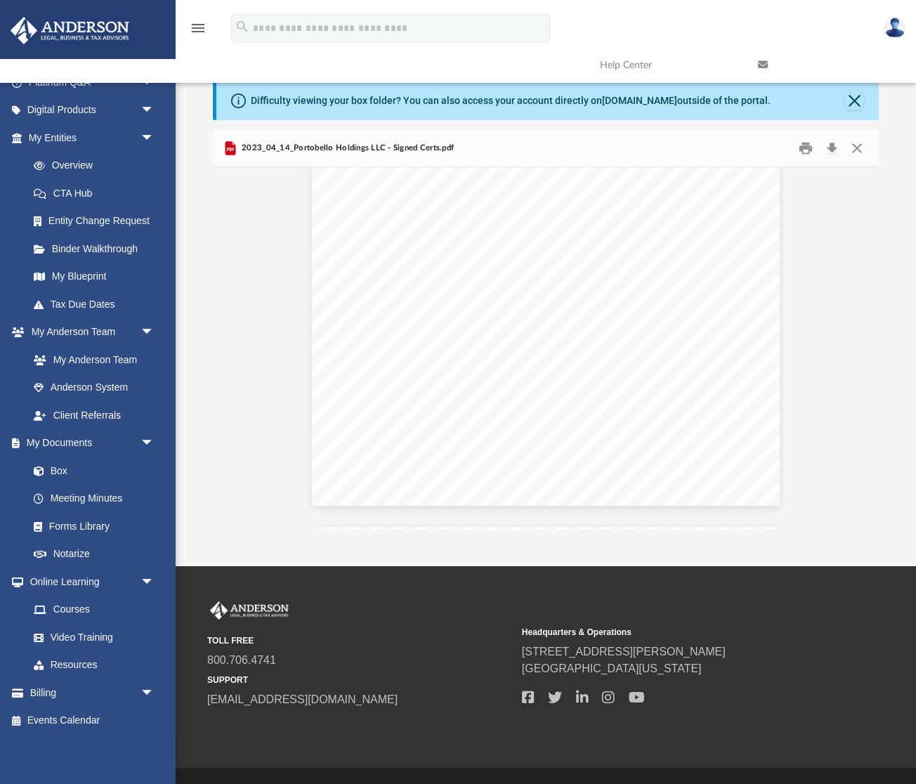
scroll to position [783, 0]
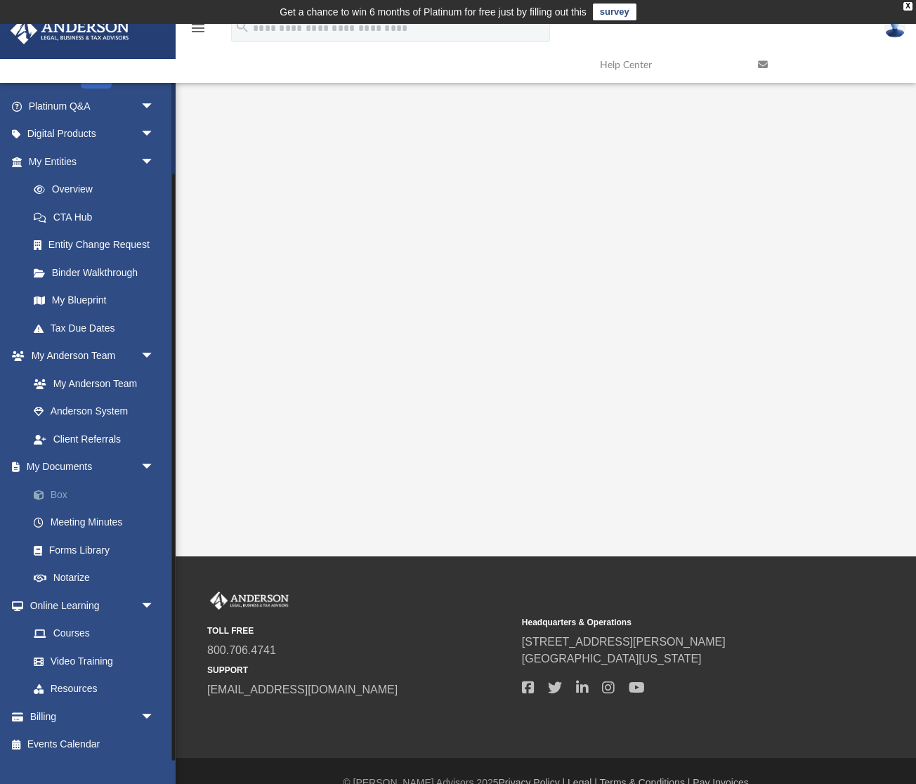
click at [64, 491] on link "Box" at bounding box center [98, 494] width 156 height 28
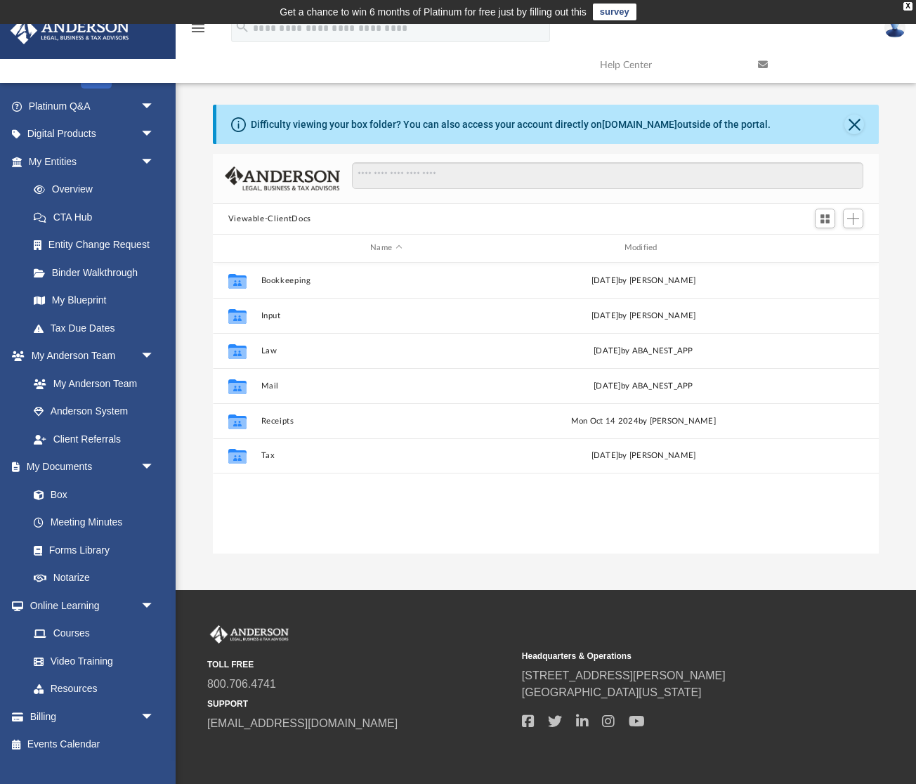
scroll to position [319, 666]
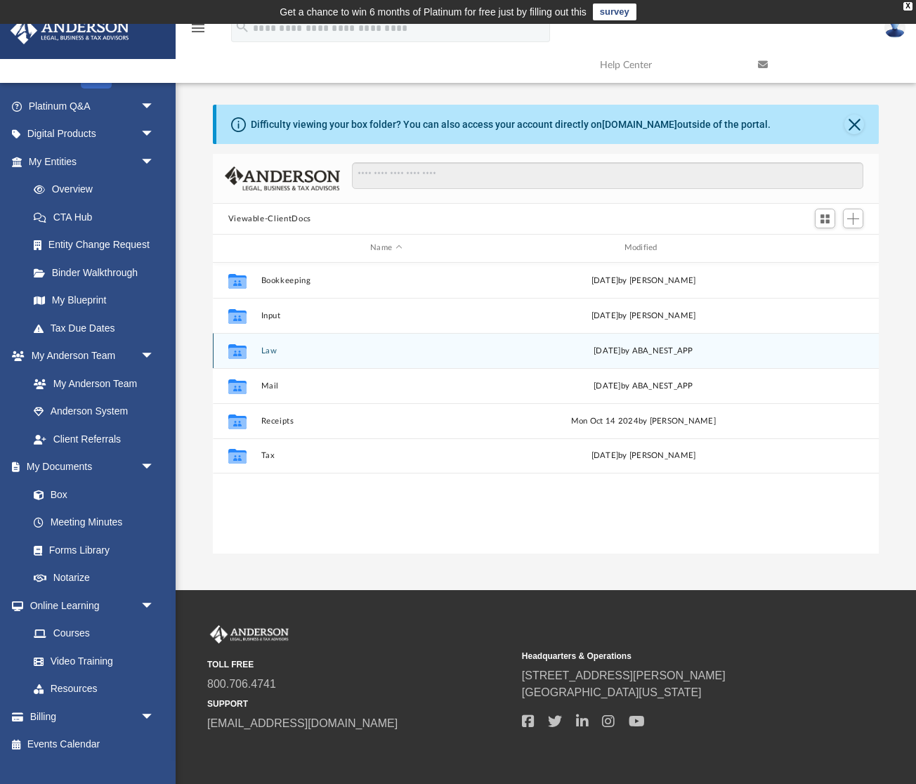
click at [278, 350] on button "Law" at bounding box center [385, 350] width 251 height 9
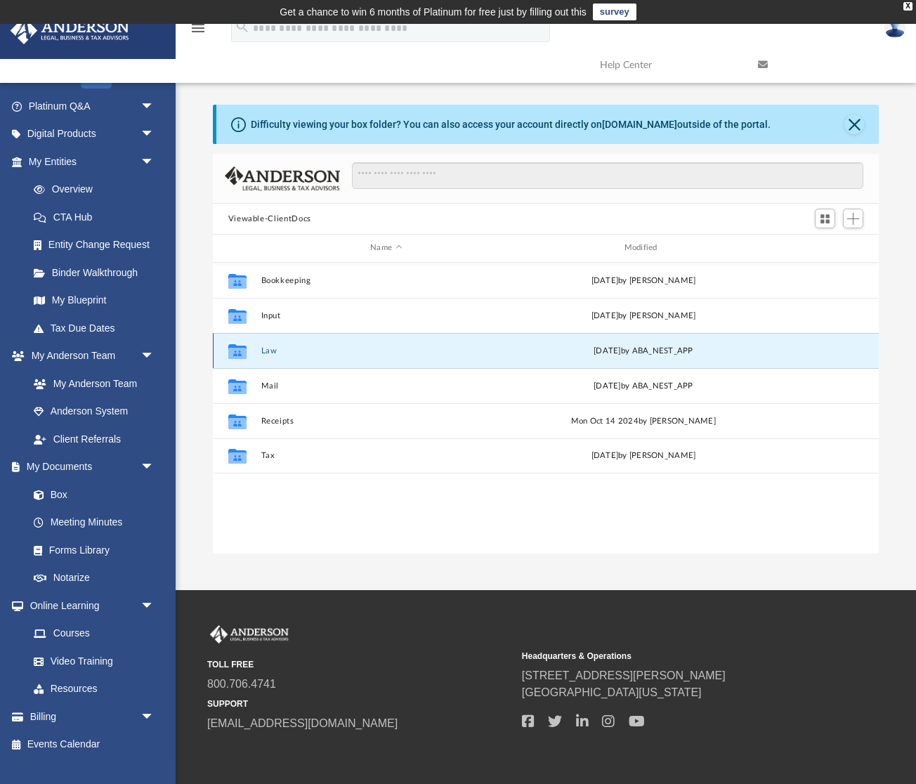
click at [278, 350] on button "Law" at bounding box center [385, 350] width 251 height 9
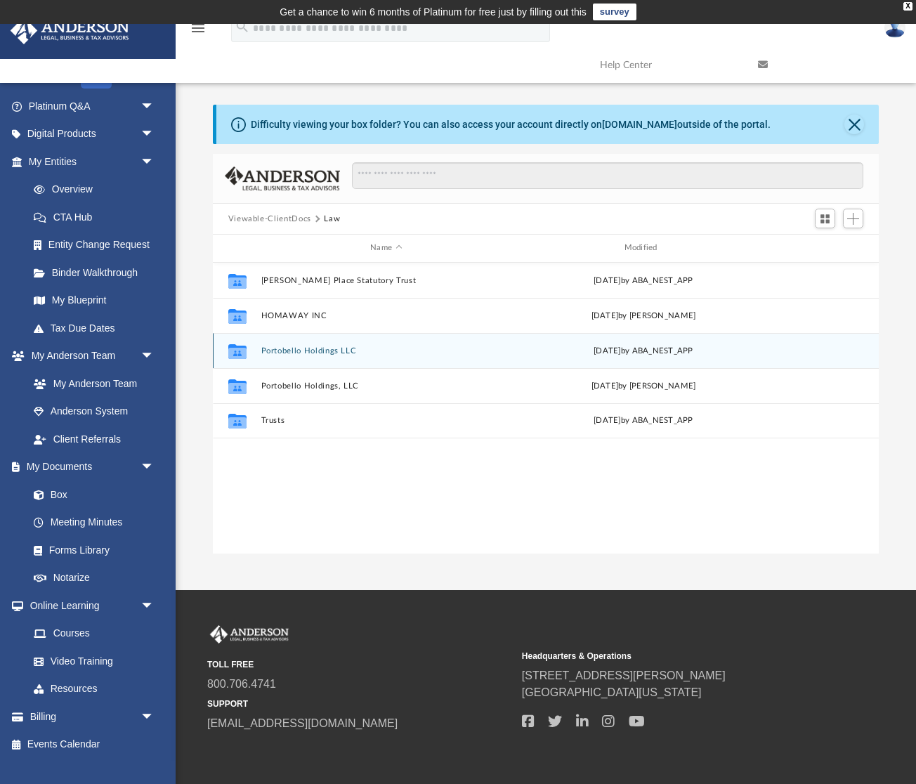
click at [390, 352] on button "Portobello Holdings LLC" at bounding box center [385, 350] width 251 height 9
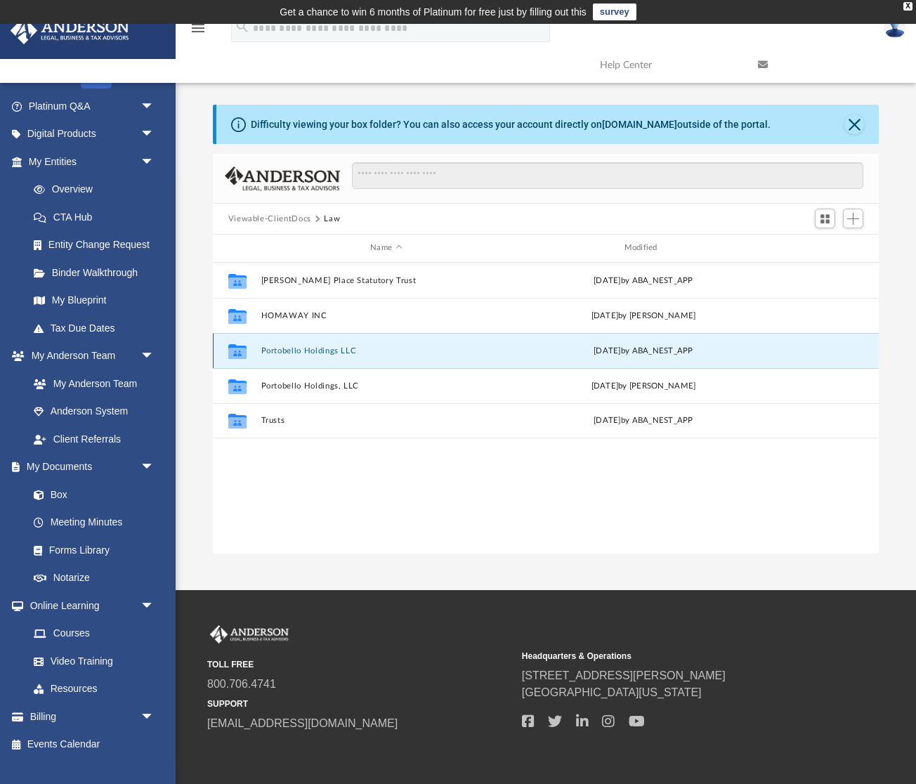
click at [390, 352] on button "Portobello Holdings LLC" at bounding box center [385, 350] width 251 height 9
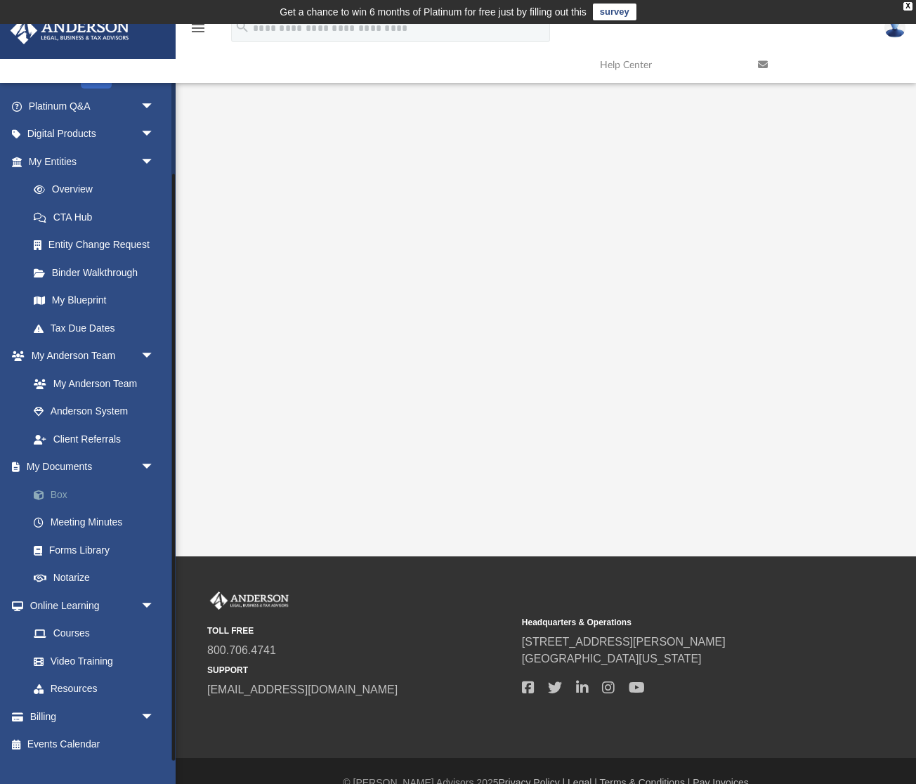
click at [59, 496] on link "Box" at bounding box center [98, 494] width 156 height 28
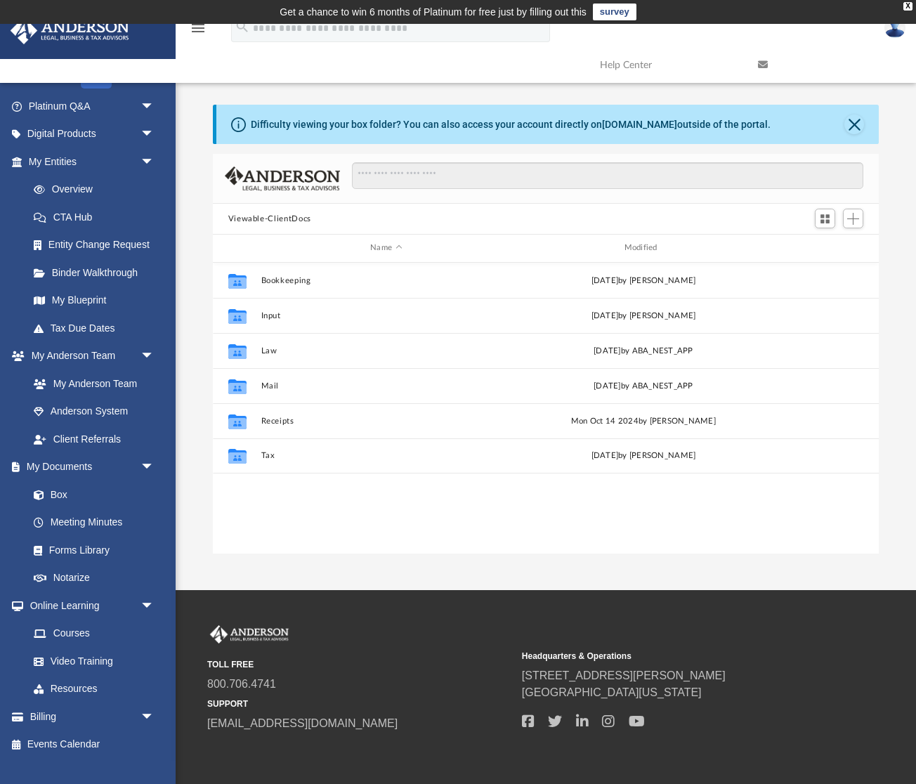
scroll to position [319, 666]
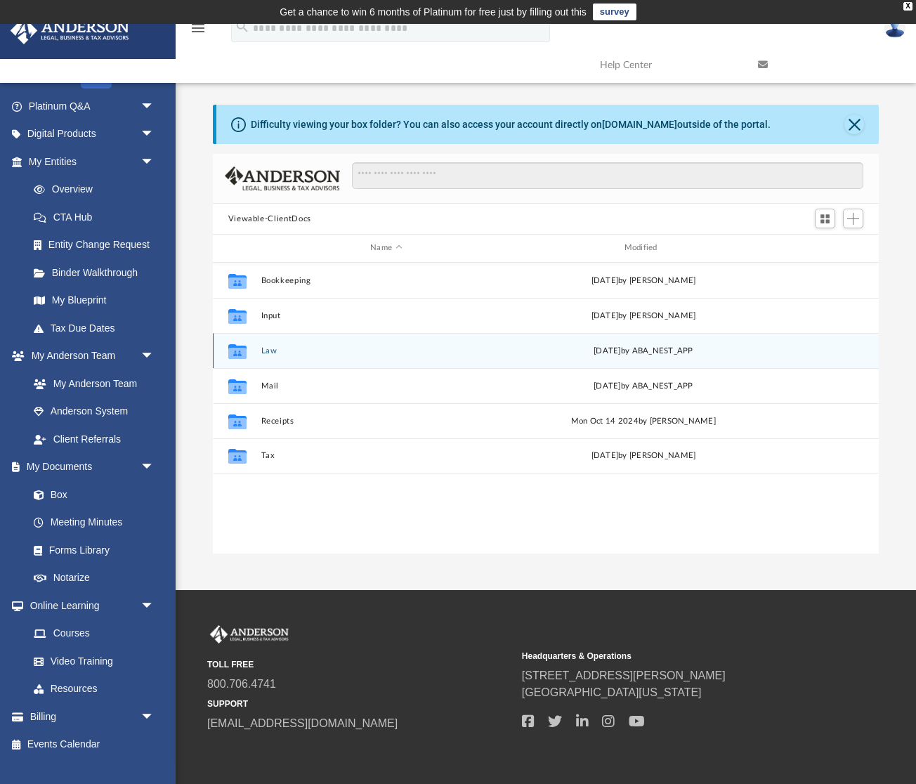
click at [270, 345] on div "Collaborated Folder Law [DATE] by ABA_NEST_APP" at bounding box center [546, 350] width 666 height 35
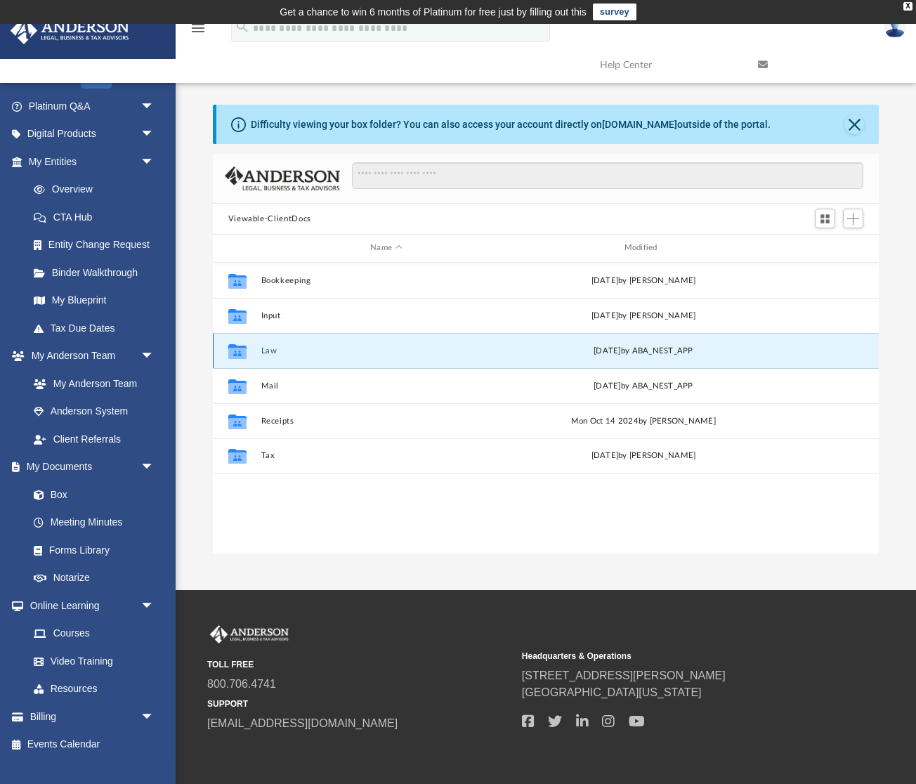
click at [279, 350] on button "Law" at bounding box center [385, 350] width 251 height 9
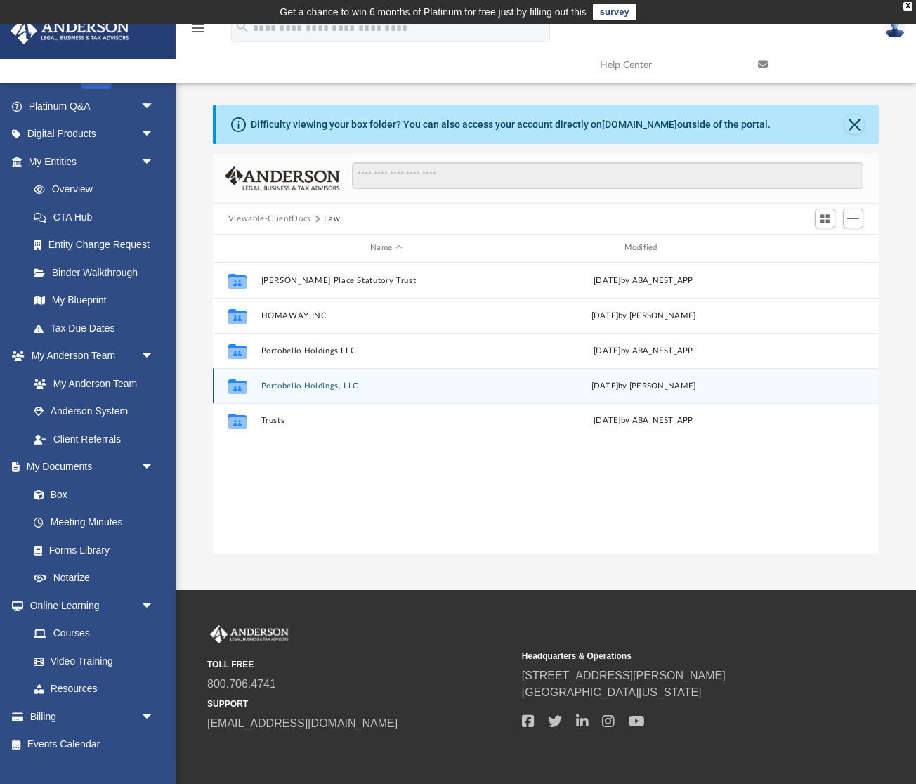
click at [373, 387] on button "Portobello Holdings, LLC" at bounding box center [385, 385] width 251 height 9
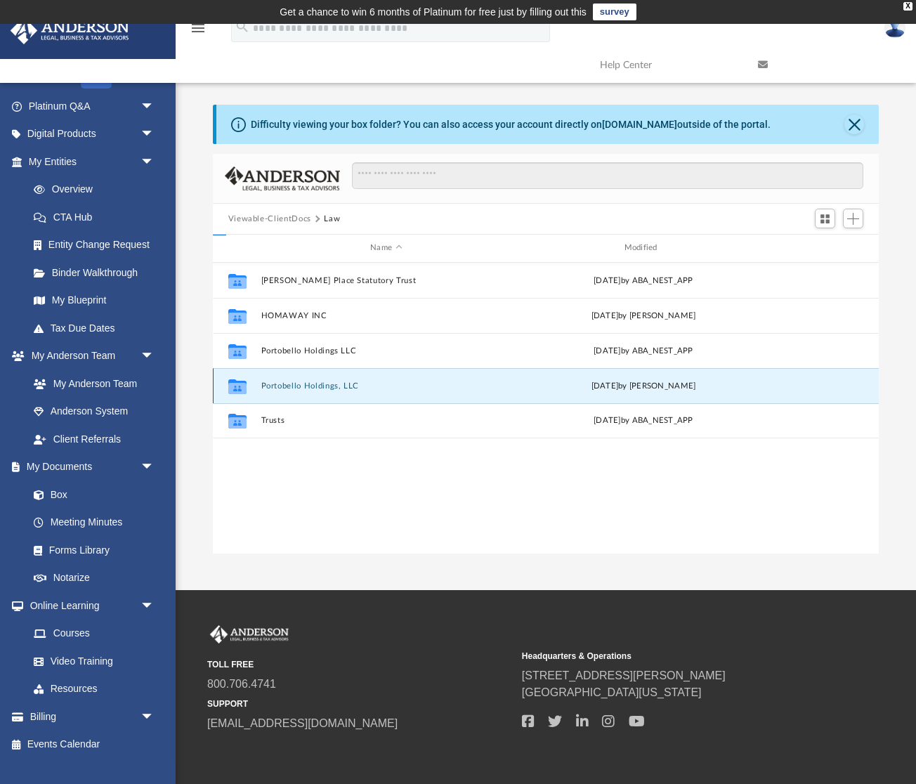
click at [373, 387] on button "Portobello Holdings, LLC" at bounding box center [385, 385] width 251 height 9
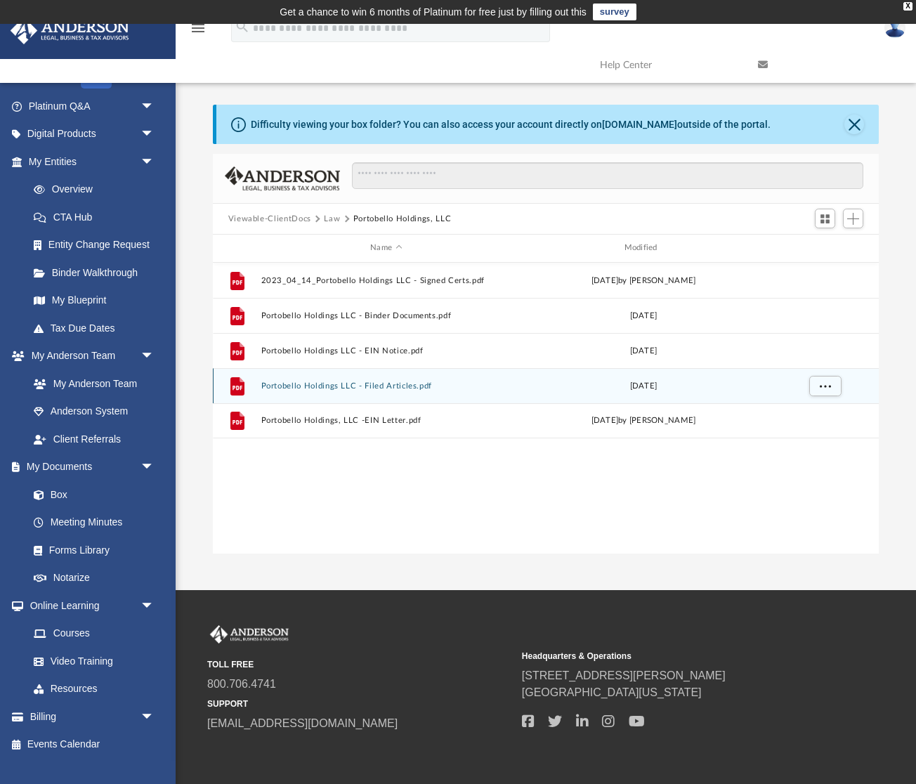
click at [318, 383] on button "Portobello Holdings LLC - Filed Articles.pdf" at bounding box center [385, 385] width 251 height 9
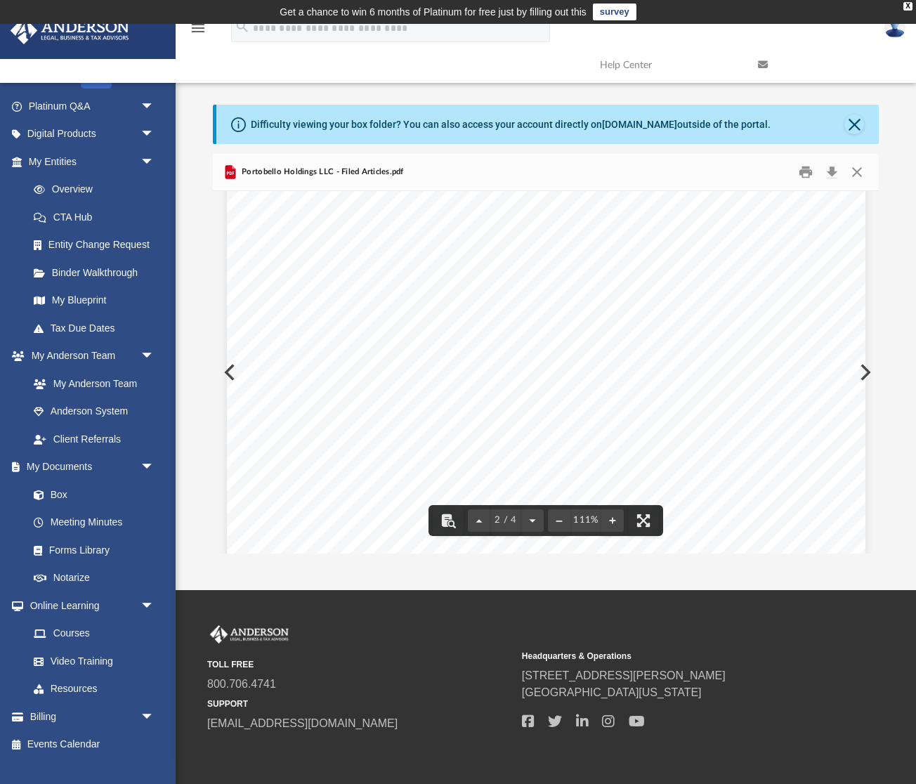
scroll to position [0, 0]
click at [859, 176] on button "Close" at bounding box center [856, 172] width 25 height 22
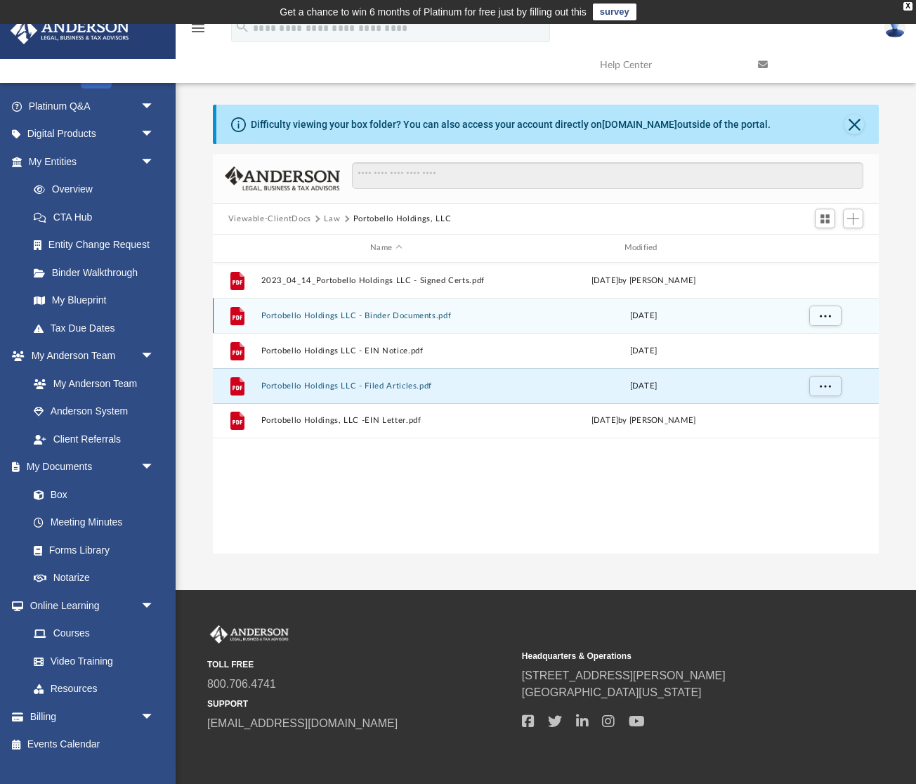
click at [385, 314] on button "Portobello Holdings LLC - Binder Documents.pdf" at bounding box center [385, 315] width 251 height 9
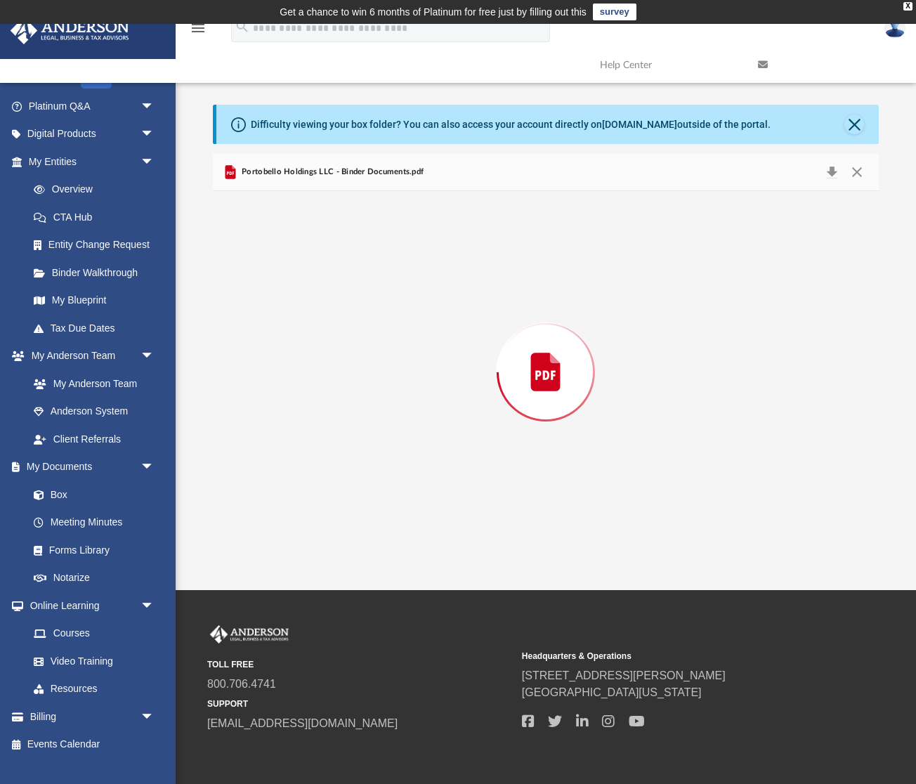
click at [385, 314] on div "Preview" at bounding box center [546, 372] width 666 height 362
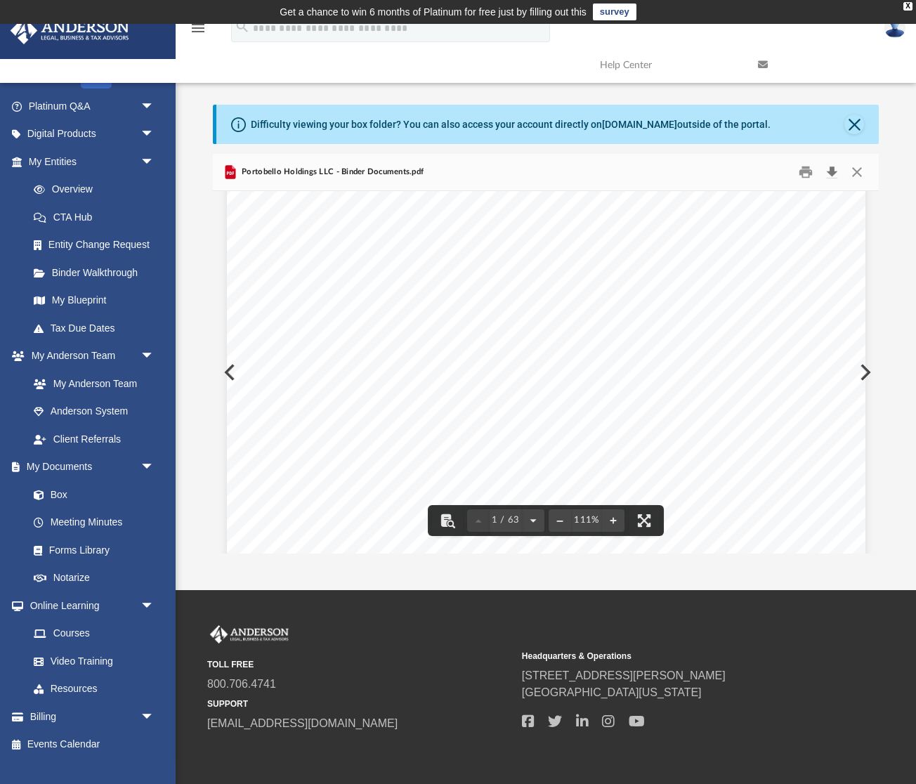
click at [832, 179] on button "Download" at bounding box center [831, 172] width 25 height 22
click at [861, 130] on button "Close" at bounding box center [854, 124] width 20 height 20
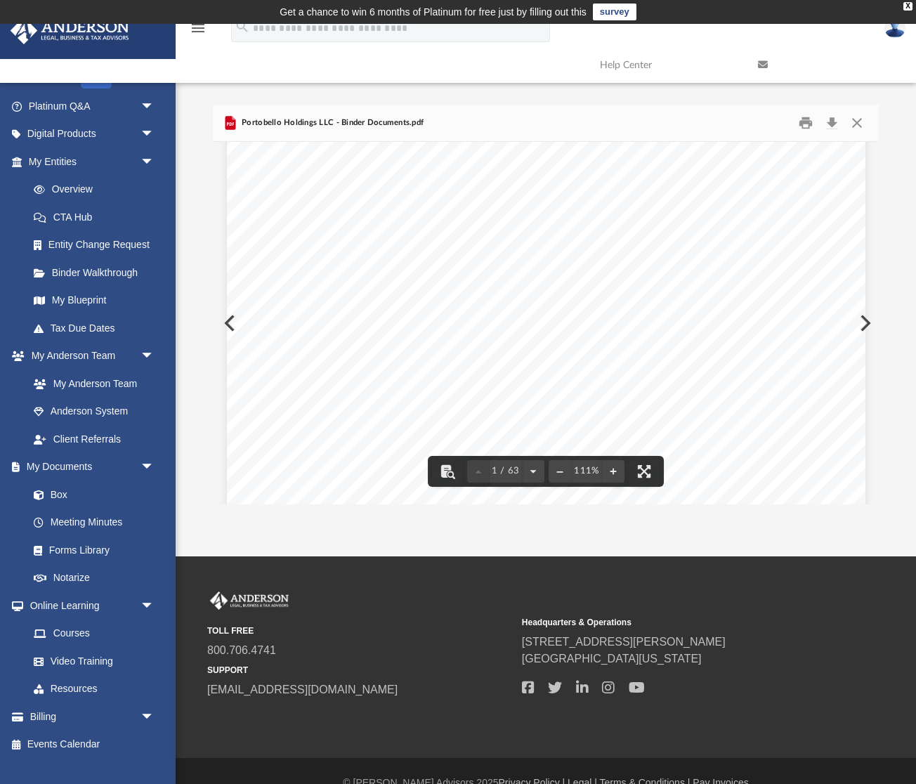
scroll to position [0, 0]
click at [857, 121] on button "Close" at bounding box center [856, 123] width 25 height 22
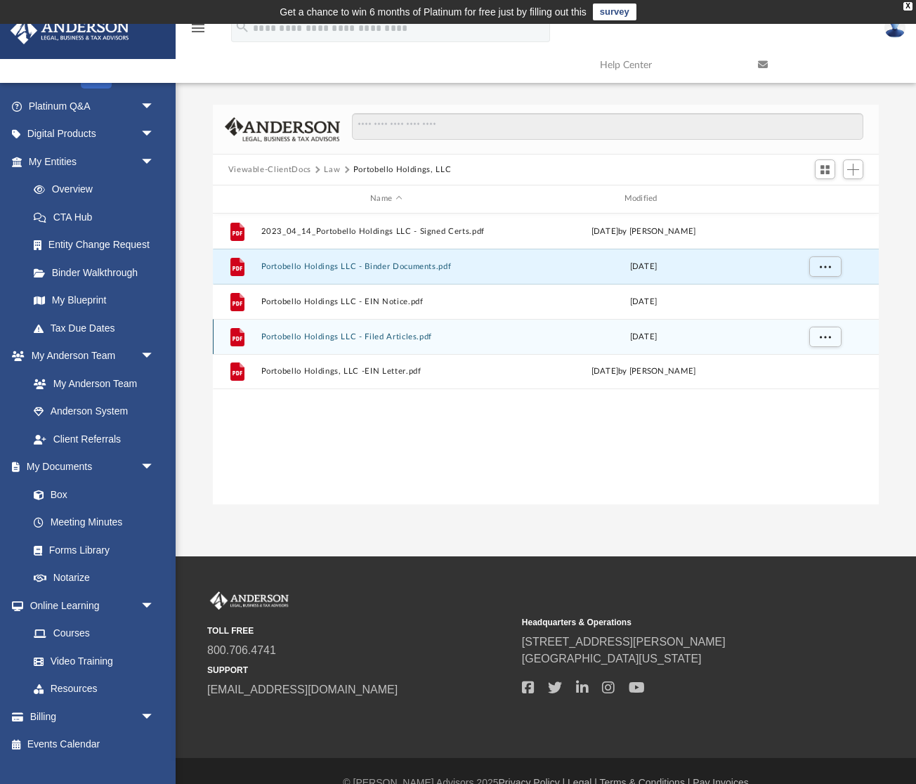
click at [425, 333] on button "Portobello Holdings LLC - Filed Articles.pdf" at bounding box center [385, 336] width 251 height 9
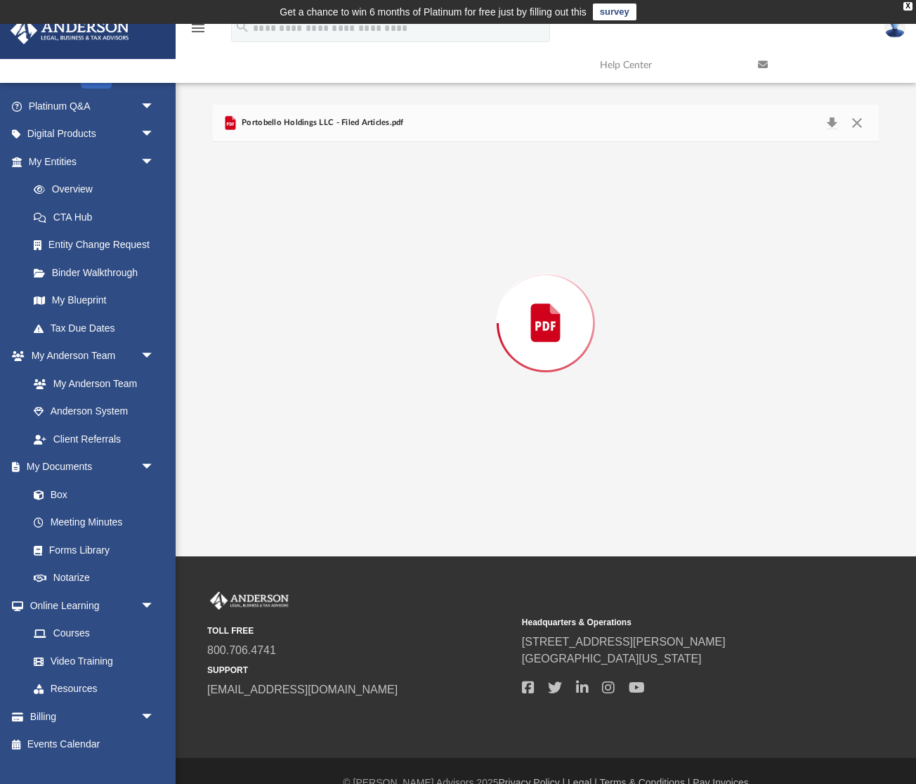
click at [425, 333] on div "Preview" at bounding box center [546, 323] width 666 height 362
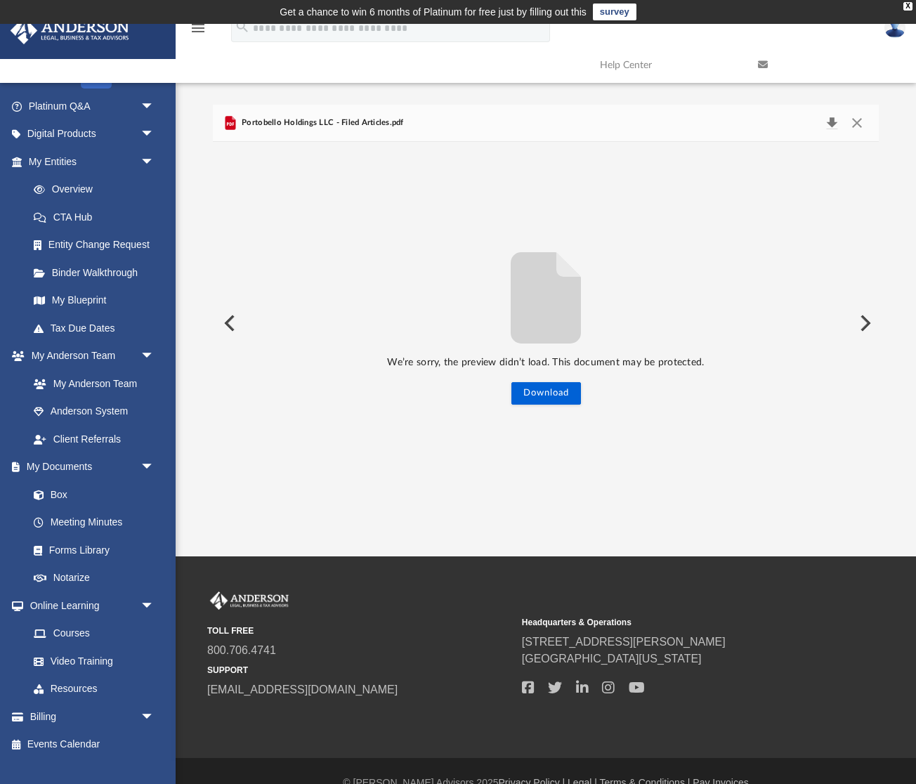
click at [833, 127] on button "Download" at bounding box center [831, 123] width 25 height 20
click at [829, 121] on button "Download" at bounding box center [831, 123] width 25 height 20
click at [858, 124] on button "Close" at bounding box center [856, 123] width 25 height 20
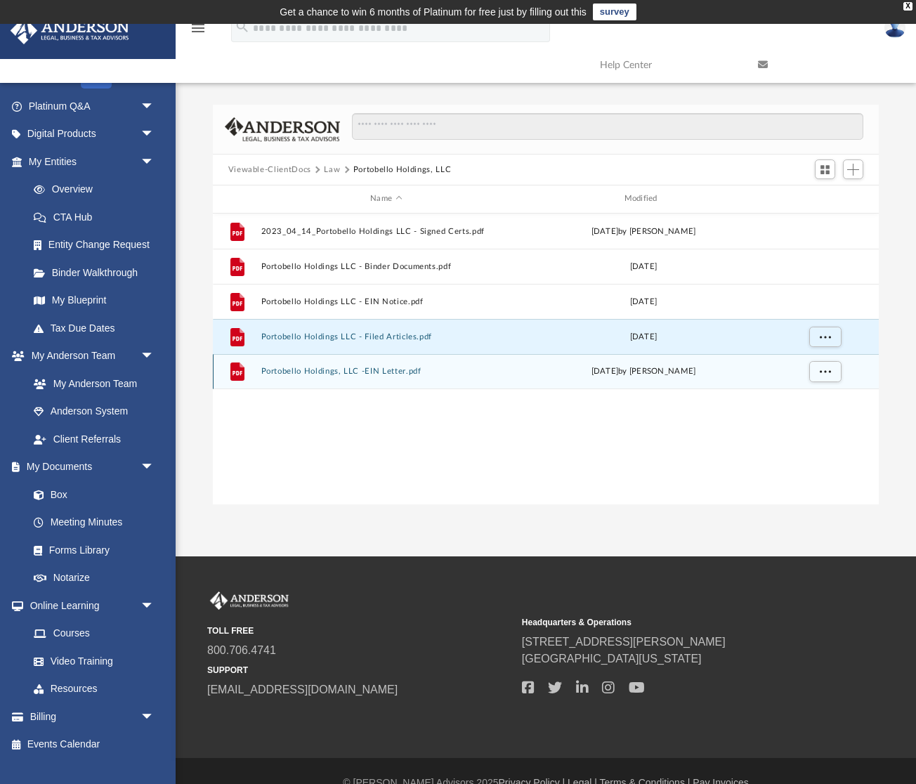
click at [392, 375] on button "Portobello Holdings, LLC -EIN Letter.pdf" at bounding box center [385, 370] width 251 height 9
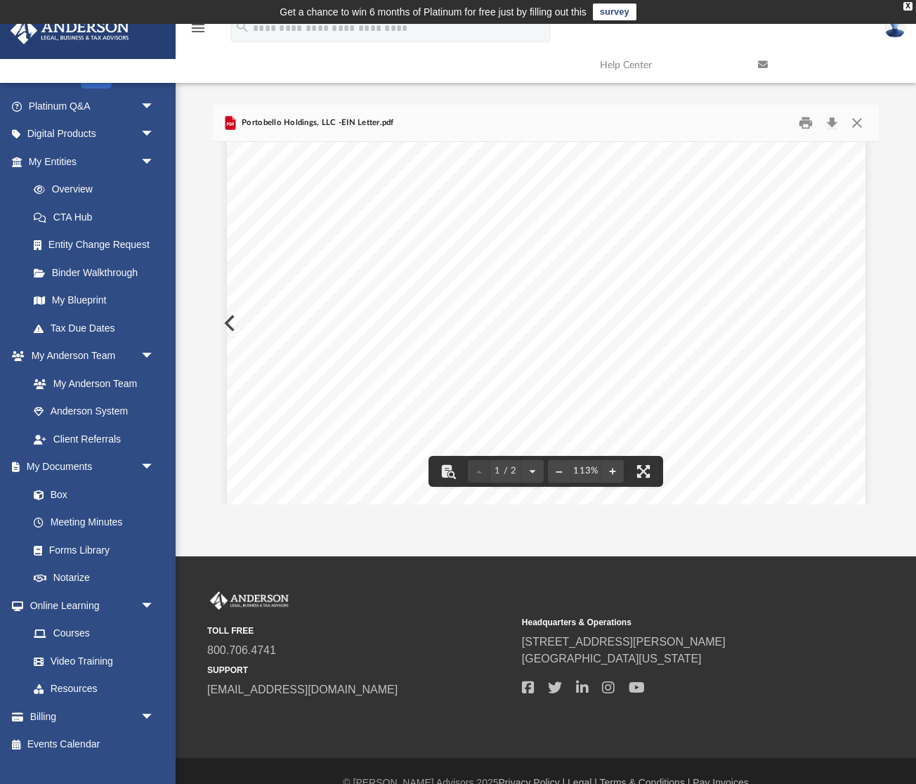
scroll to position [270, 0]
drag, startPoint x: 381, startPoint y: 193, endPoint x: 305, endPoint y: 201, distance: 76.9
click at [305, 201] on div "Page 1" at bounding box center [546, 301] width 638 height 837
